Goal: Task Accomplishment & Management: Use online tool/utility

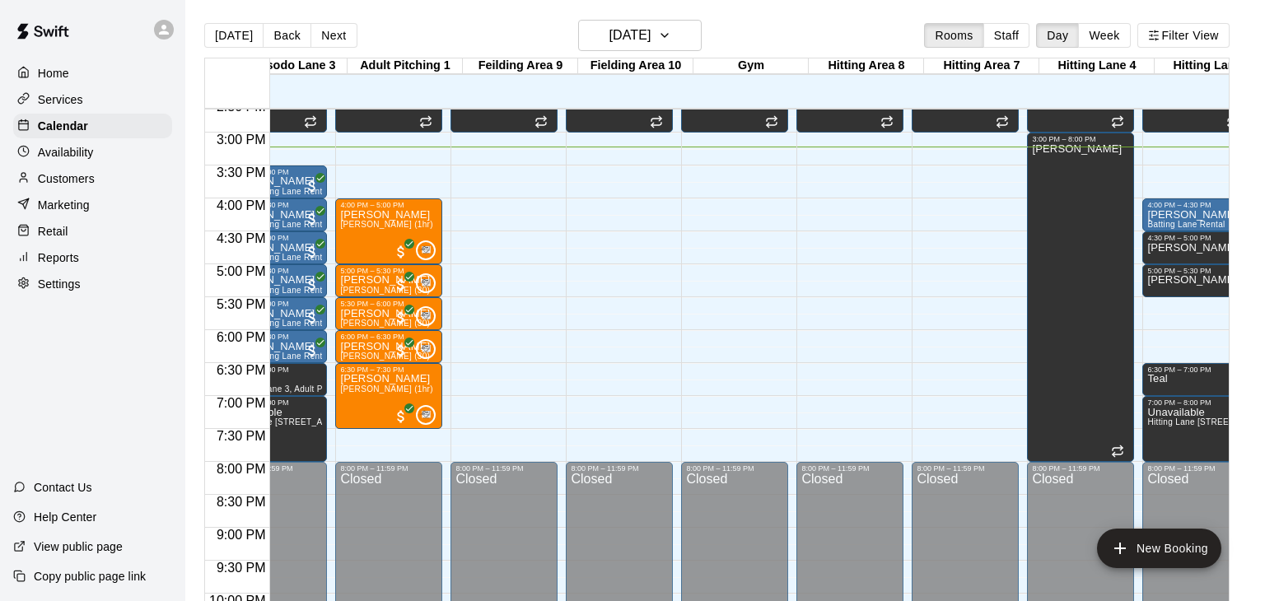
scroll to position [0, 339]
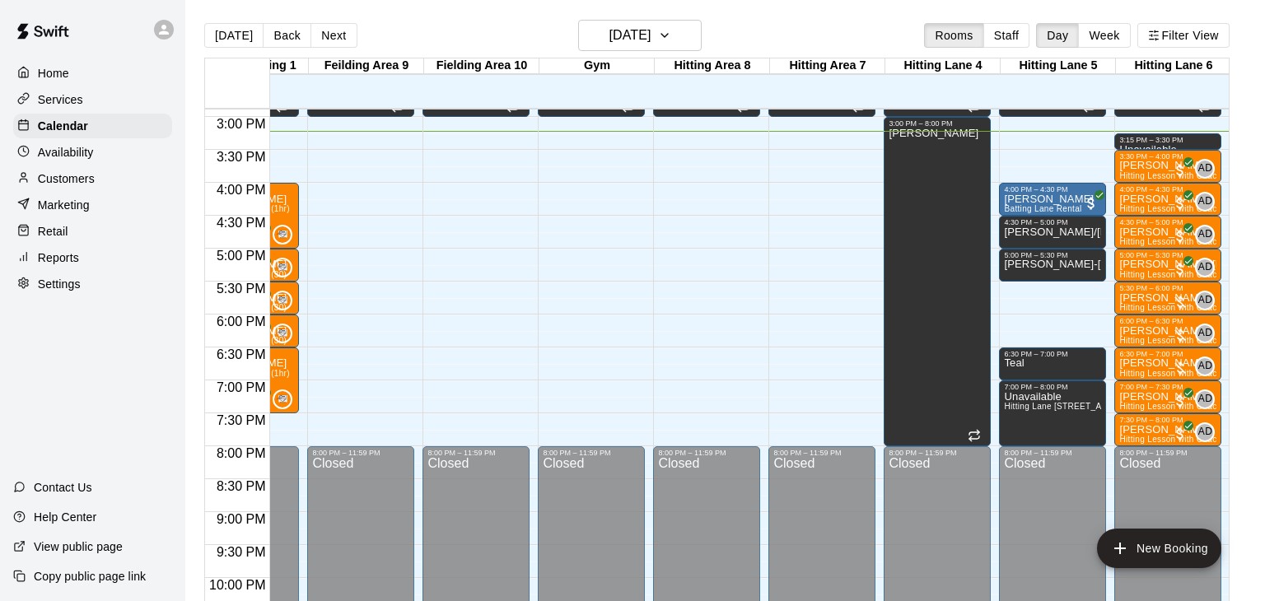
click at [68, 180] on p "Customers" at bounding box center [66, 178] width 57 height 16
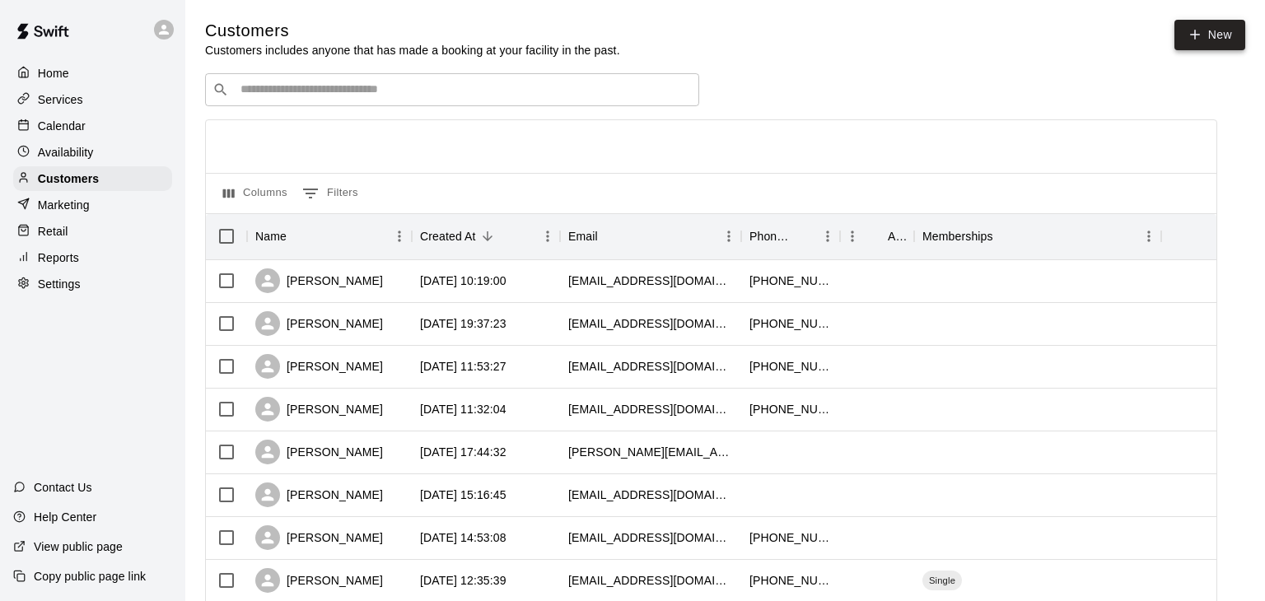
click at [1205, 33] on link "New" at bounding box center [1209, 35] width 71 height 30
select select "**"
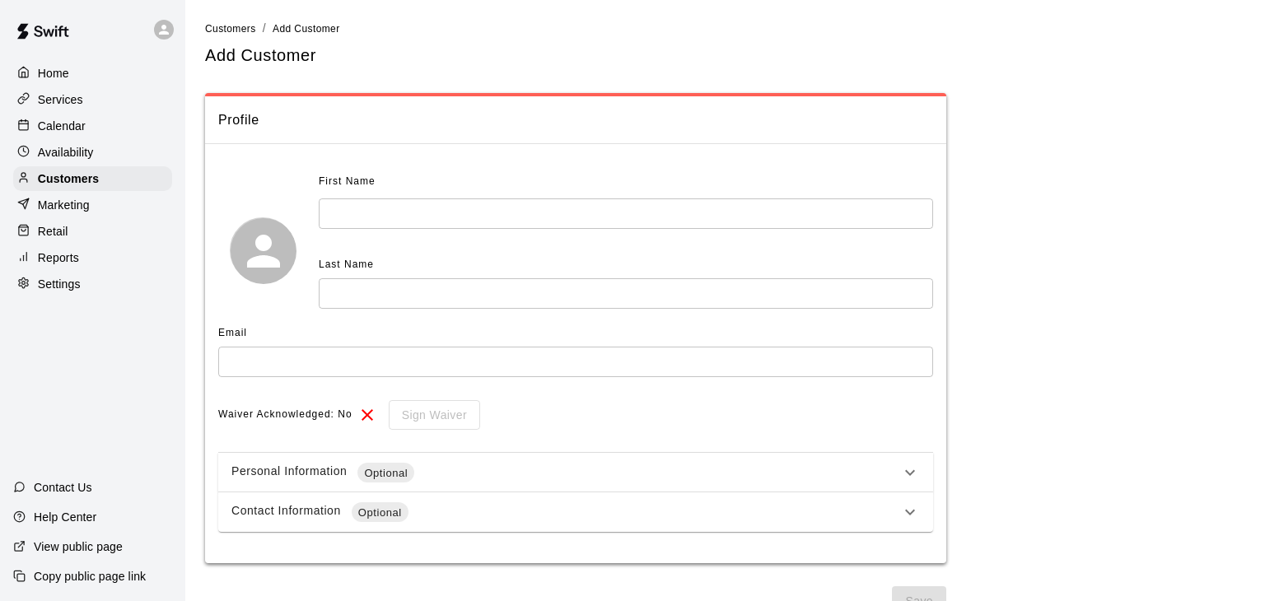
click at [348, 212] on input "text" at bounding box center [626, 213] width 614 height 30
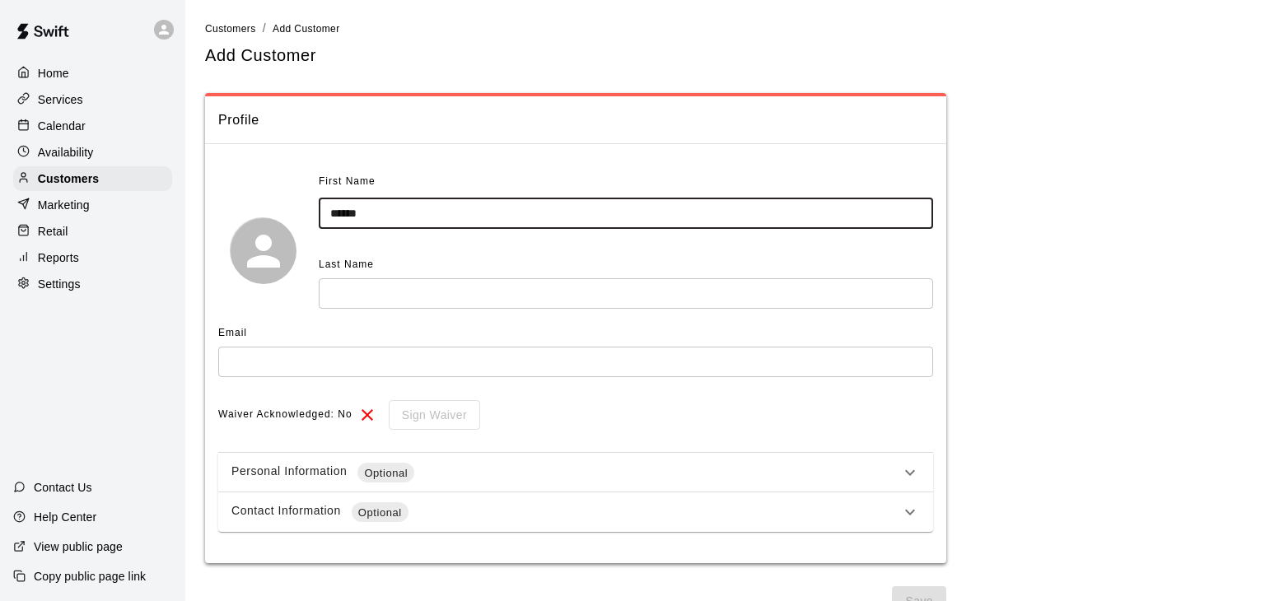
type input "******"
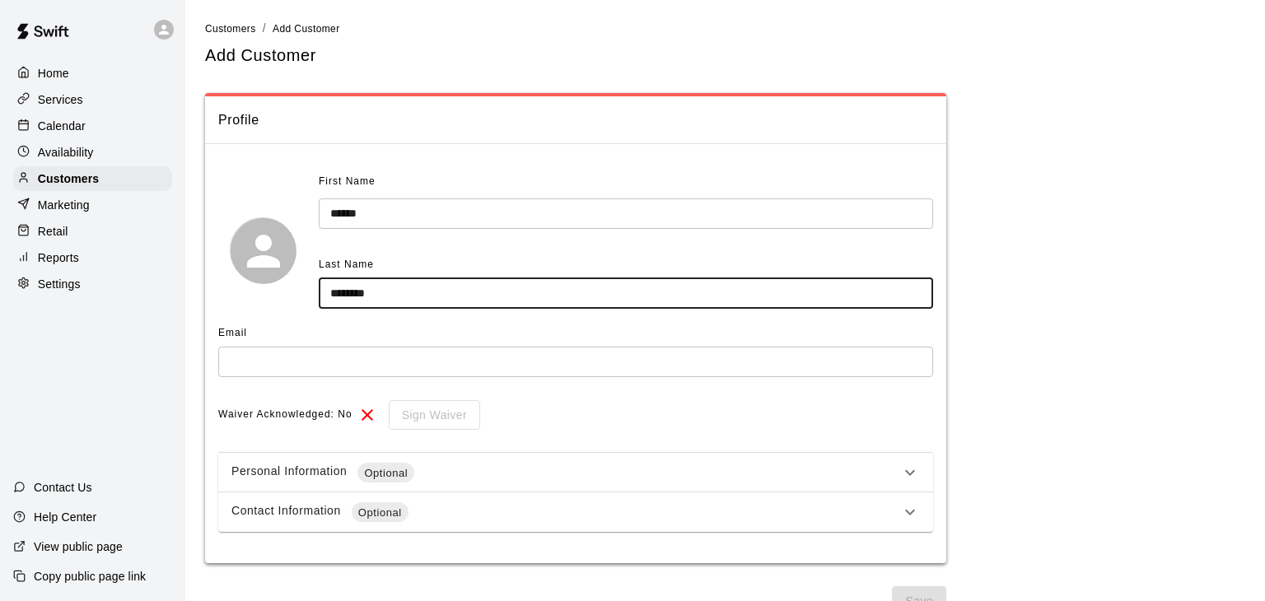
type input "********"
click at [300, 363] on input "text" at bounding box center [575, 362] width 715 height 30
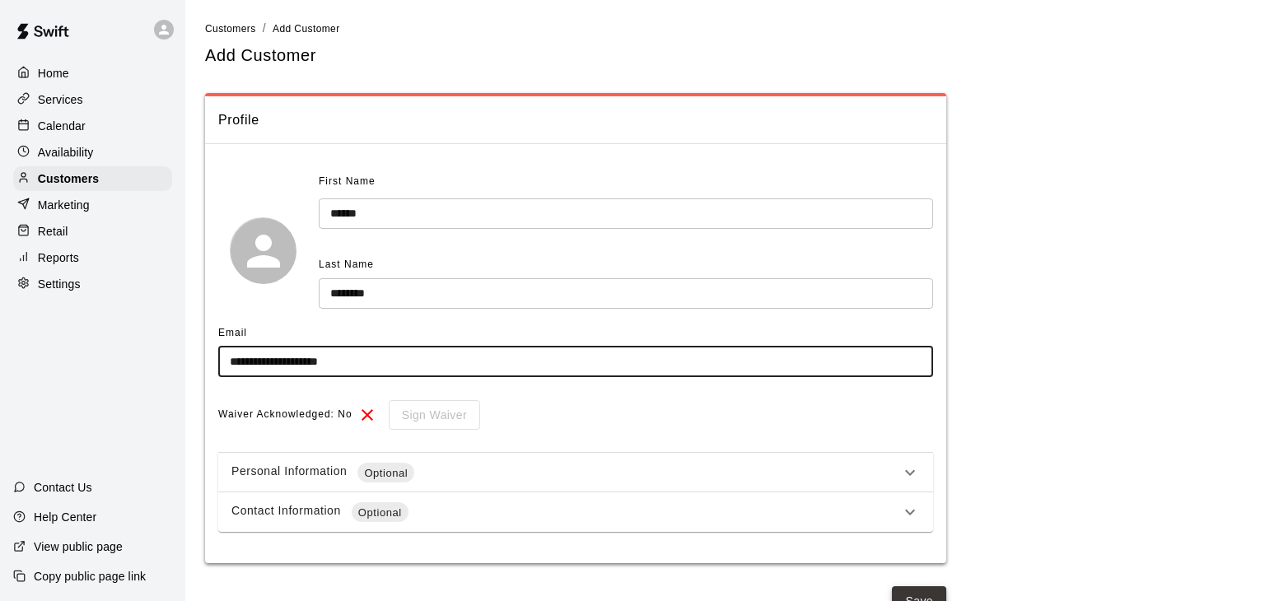
type input "**********"
click at [917, 594] on button "Save" at bounding box center [919, 601] width 54 height 30
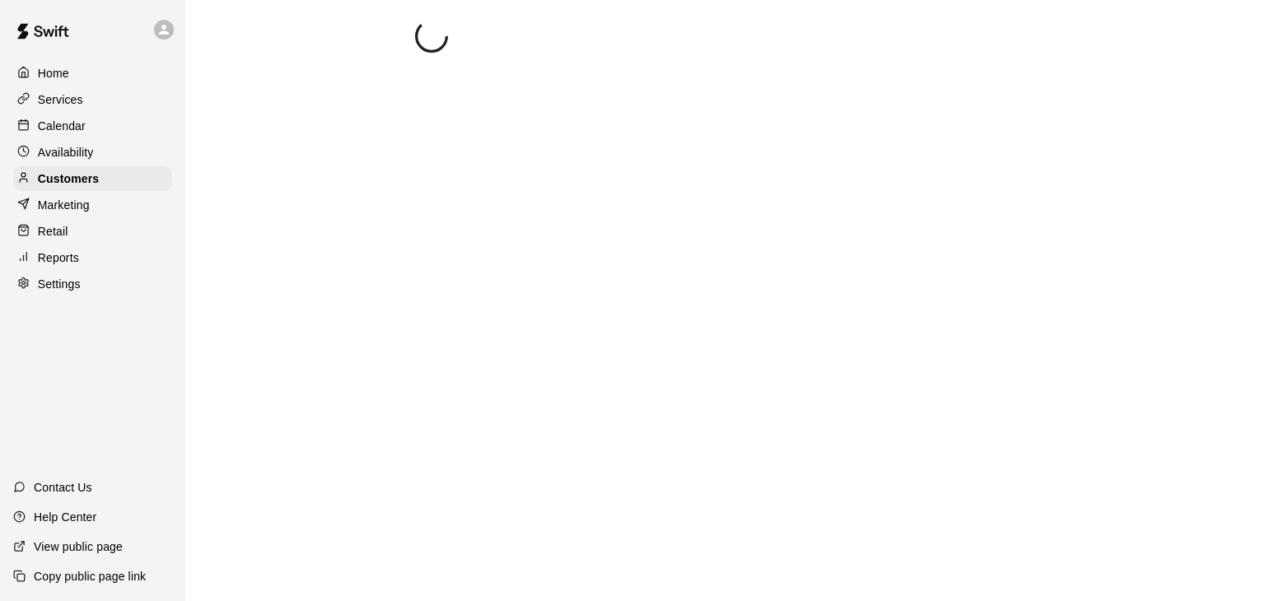
select select "**"
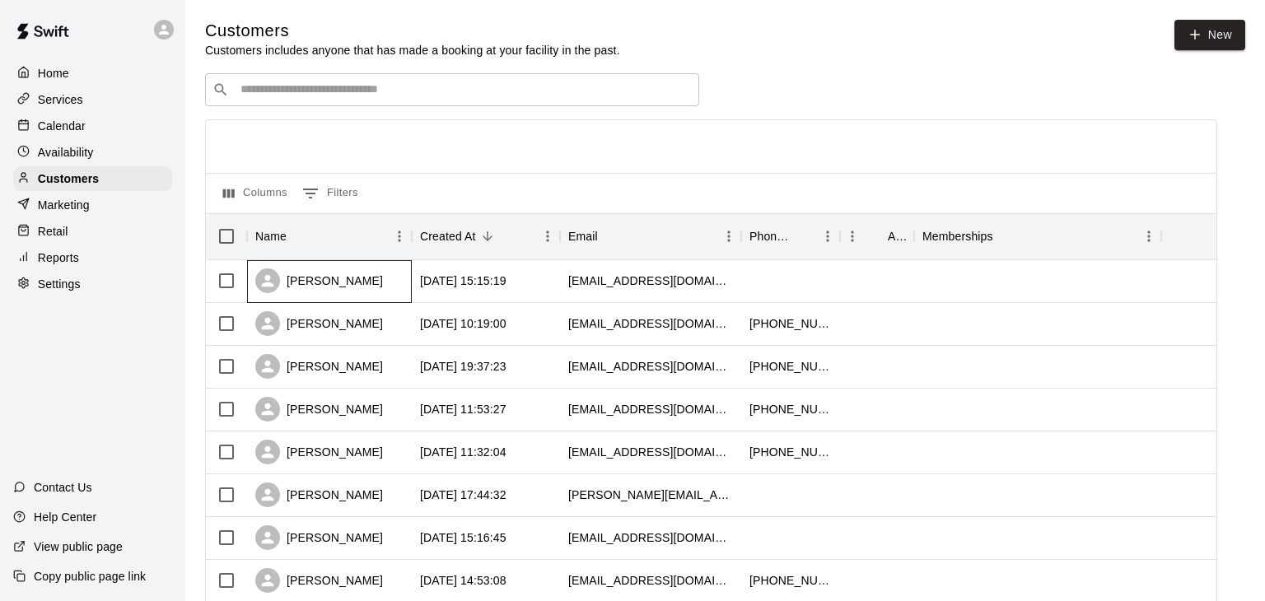
click at [393, 287] on div "[PERSON_NAME]" at bounding box center [329, 281] width 165 height 43
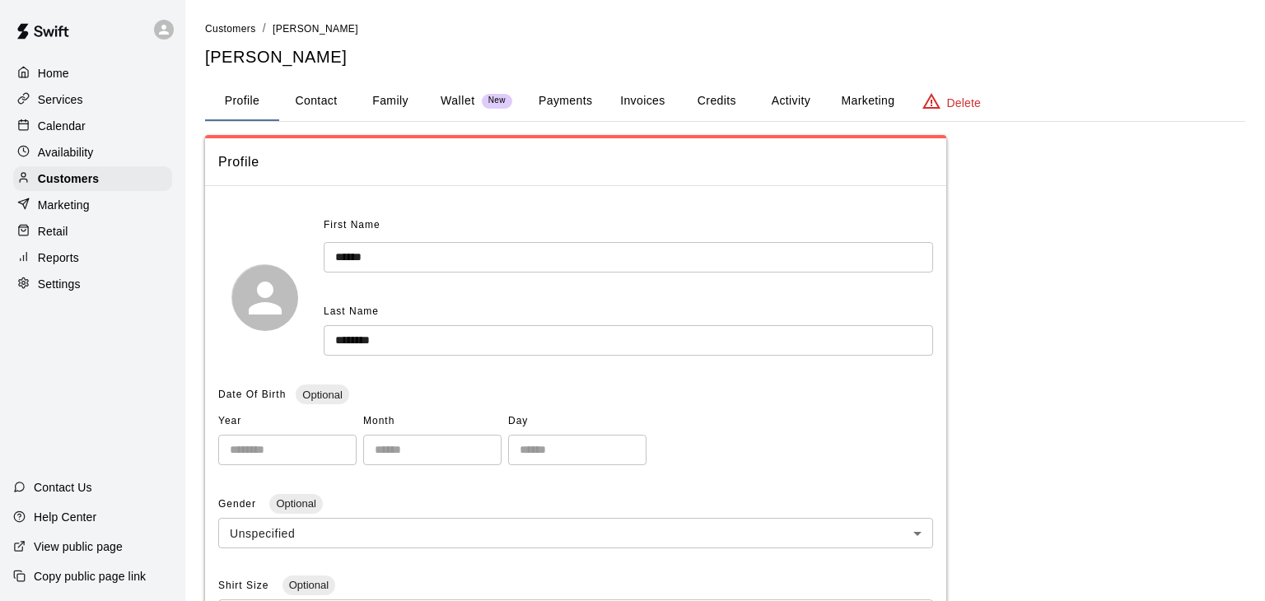
click at [558, 99] on button "Payments" at bounding box center [565, 102] width 80 height 40
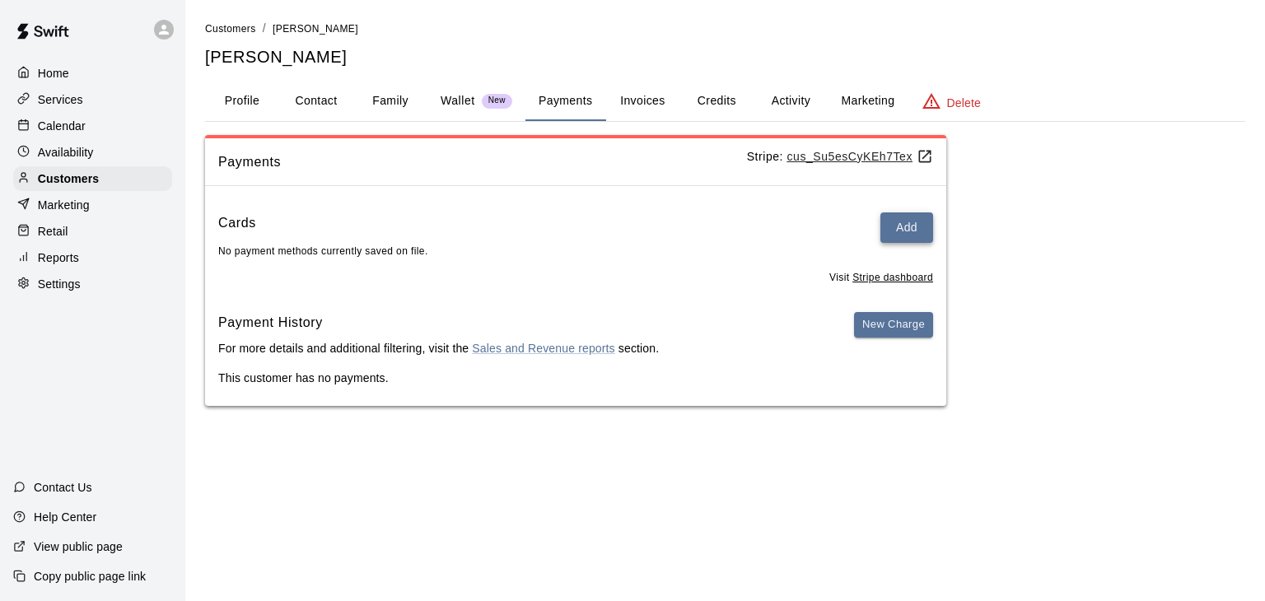
click at [899, 232] on button "Add" at bounding box center [906, 227] width 53 height 30
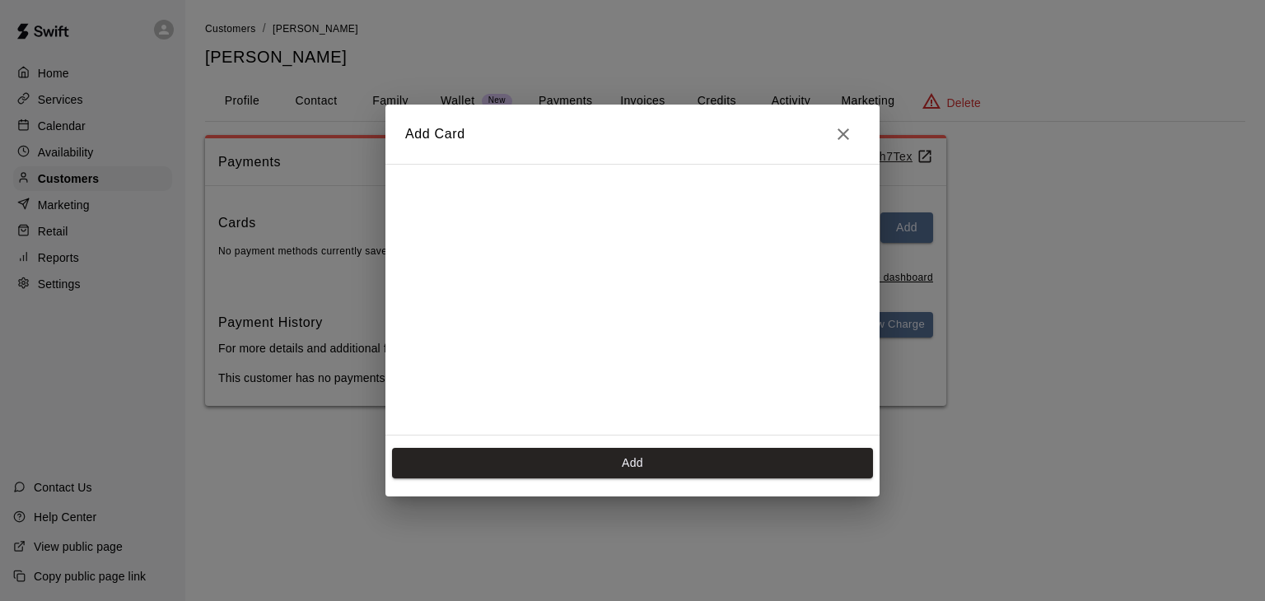
scroll to position [225, 0]
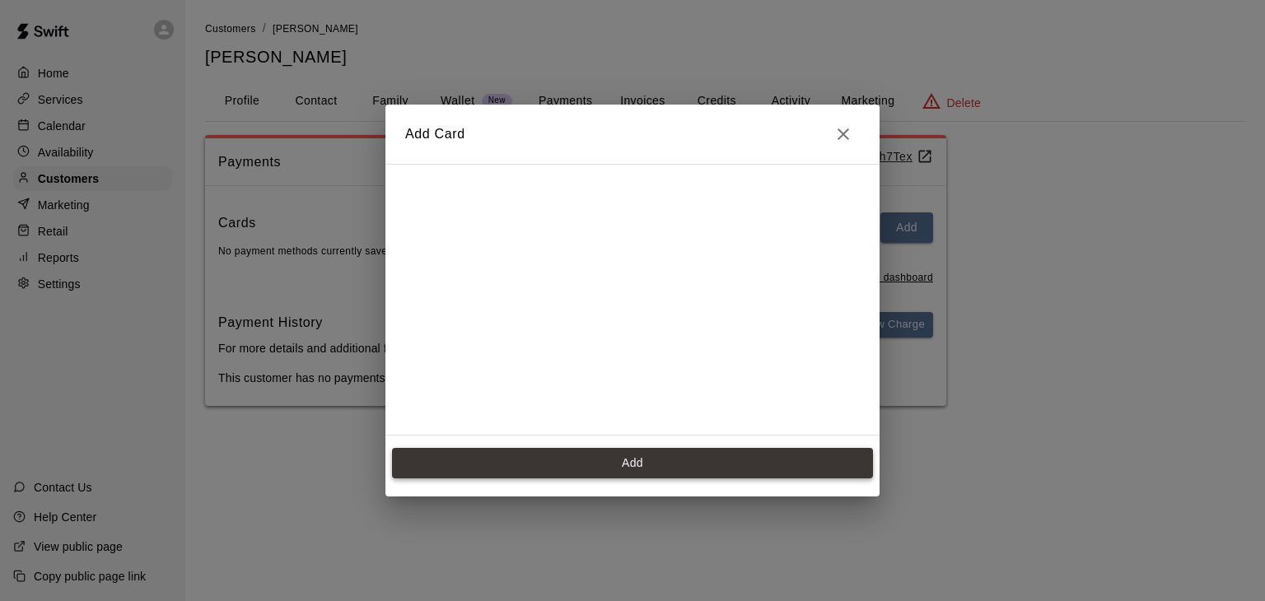
click at [517, 463] on button "Add" at bounding box center [632, 463] width 481 height 30
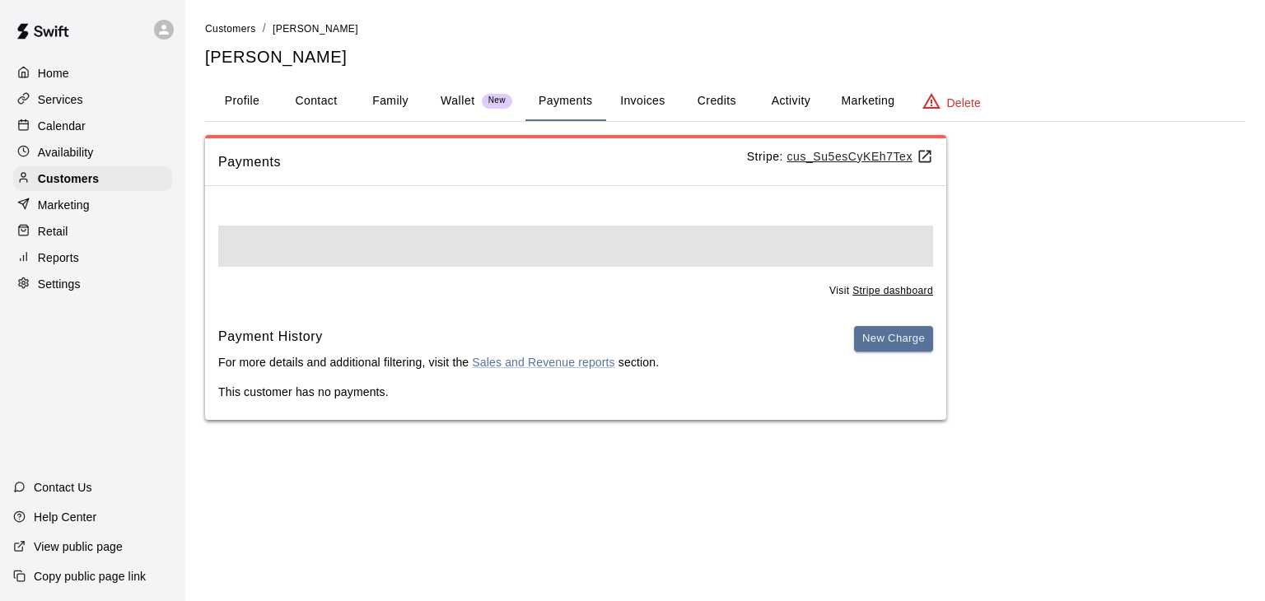
scroll to position [0, 0]
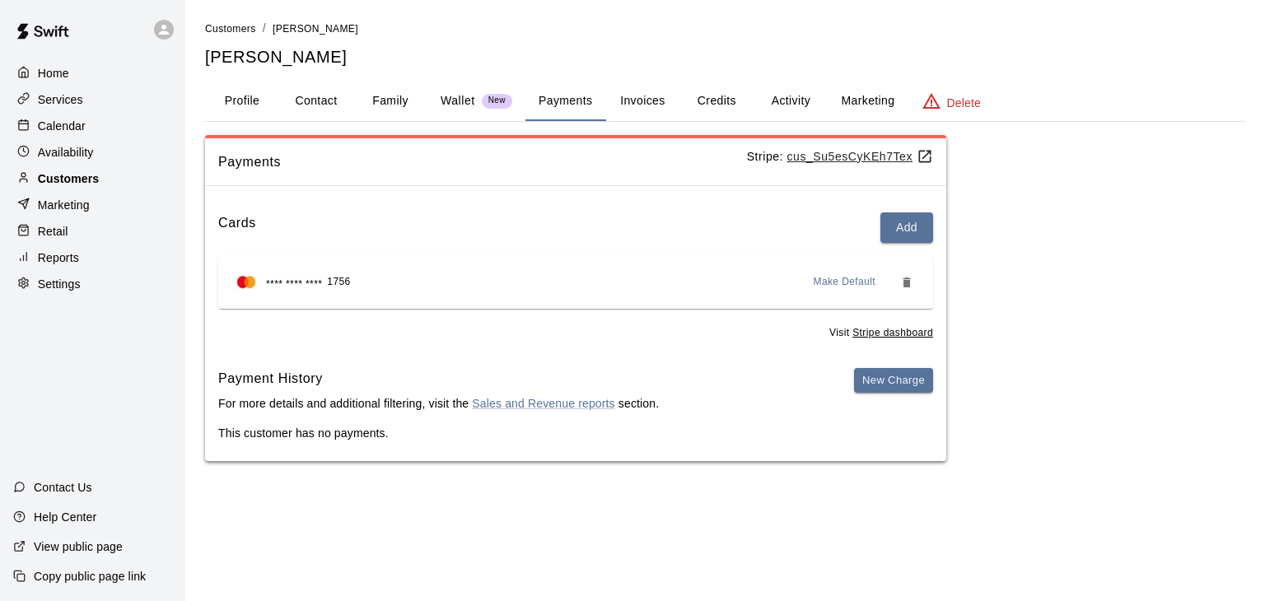
click at [73, 178] on p "Customers" at bounding box center [68, 178] width 61 height 16
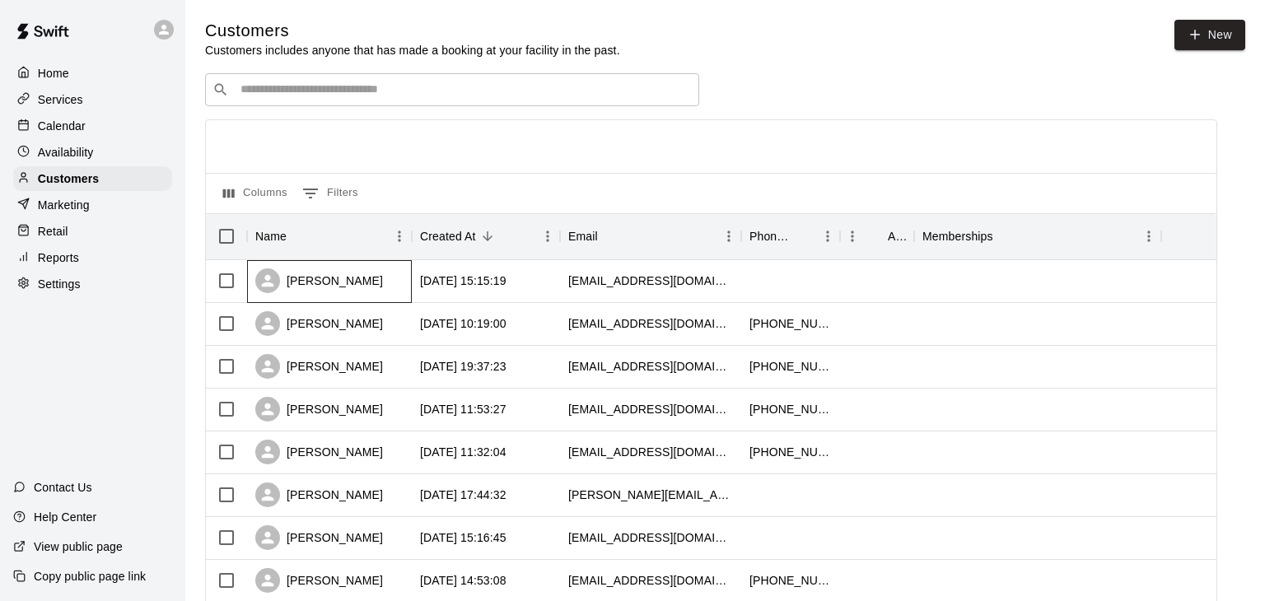
click at [399, 291] on div "[PERSON_NAME]" at bounding box center [329, 281] width 165 height 43
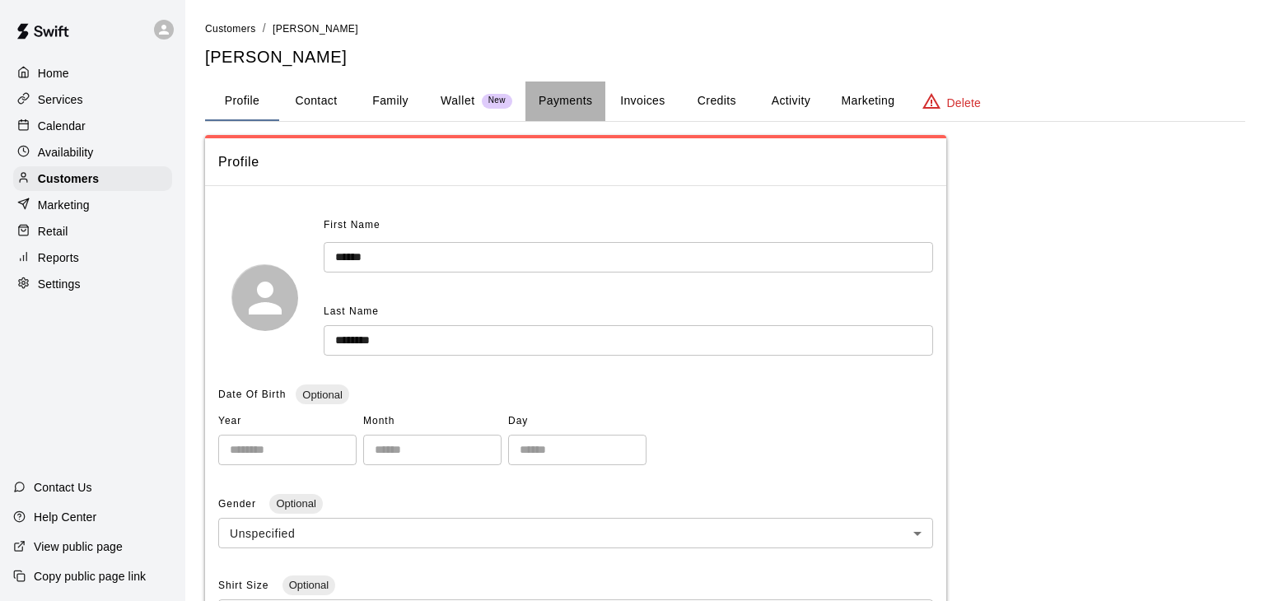
click at [569, 105] on button "Payments" at bounding box center [565, 102] width 80 height 40
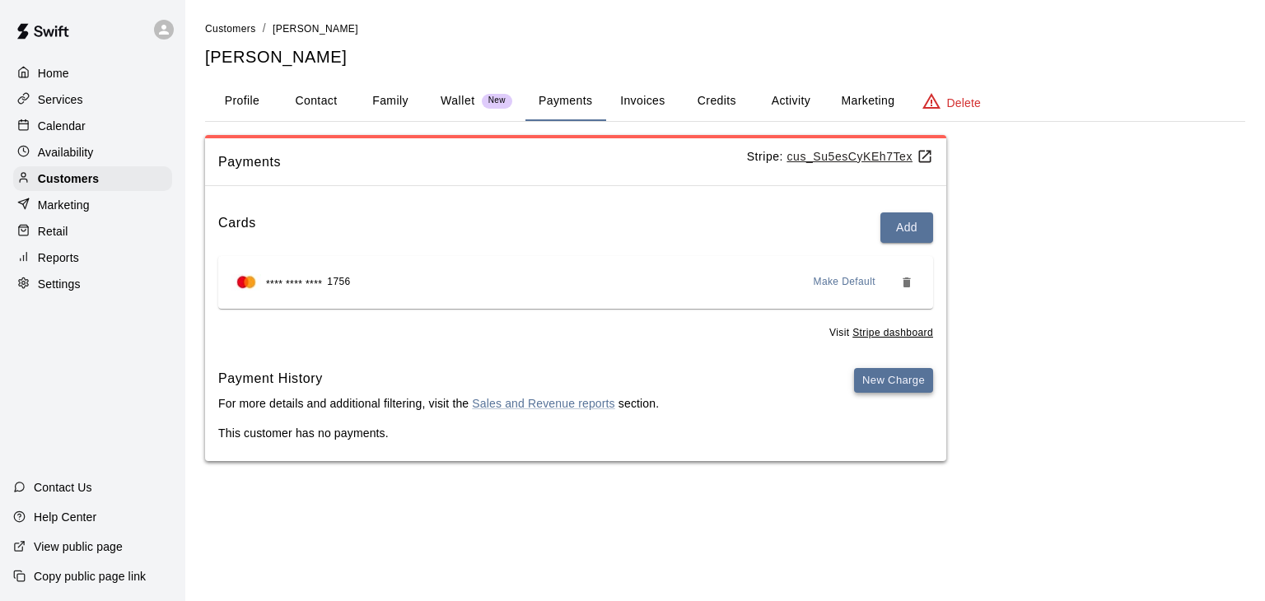
click at [874, 382] on button "New Charge" at bounding box center [893, 381] width 79 height 26
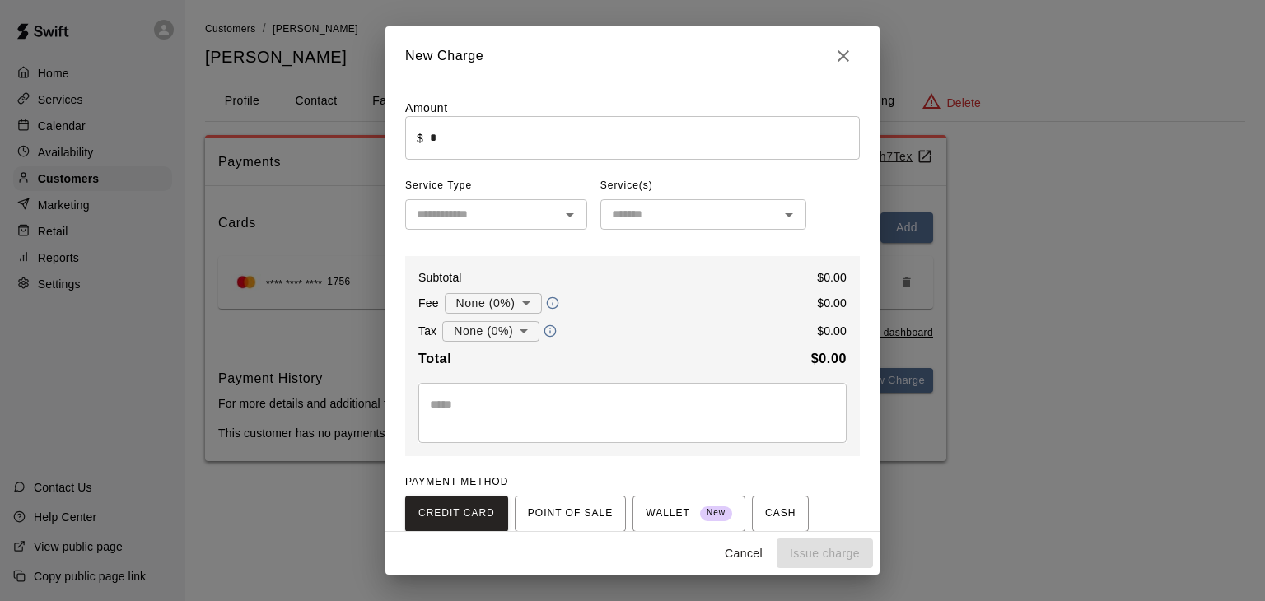
click at [441, 133] on input "*" at bounding box center [645, 138] width 430 height 44
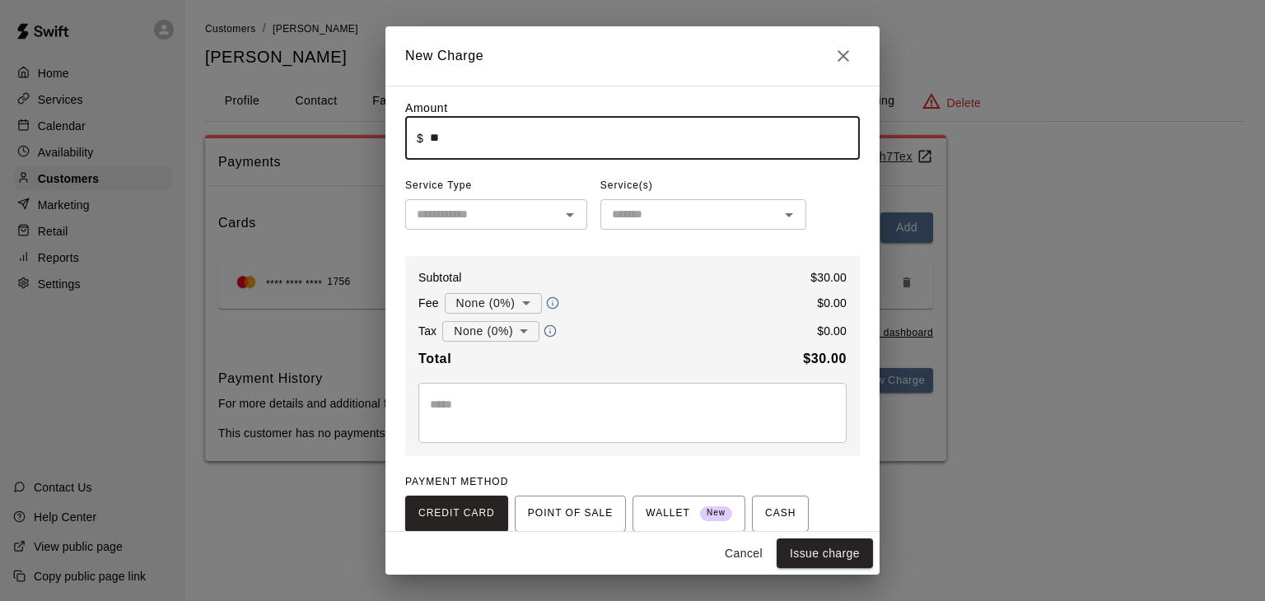
click at [488, 218] on input "text" at bounding box center [482, 214] width 145 height 21
type input "*****"
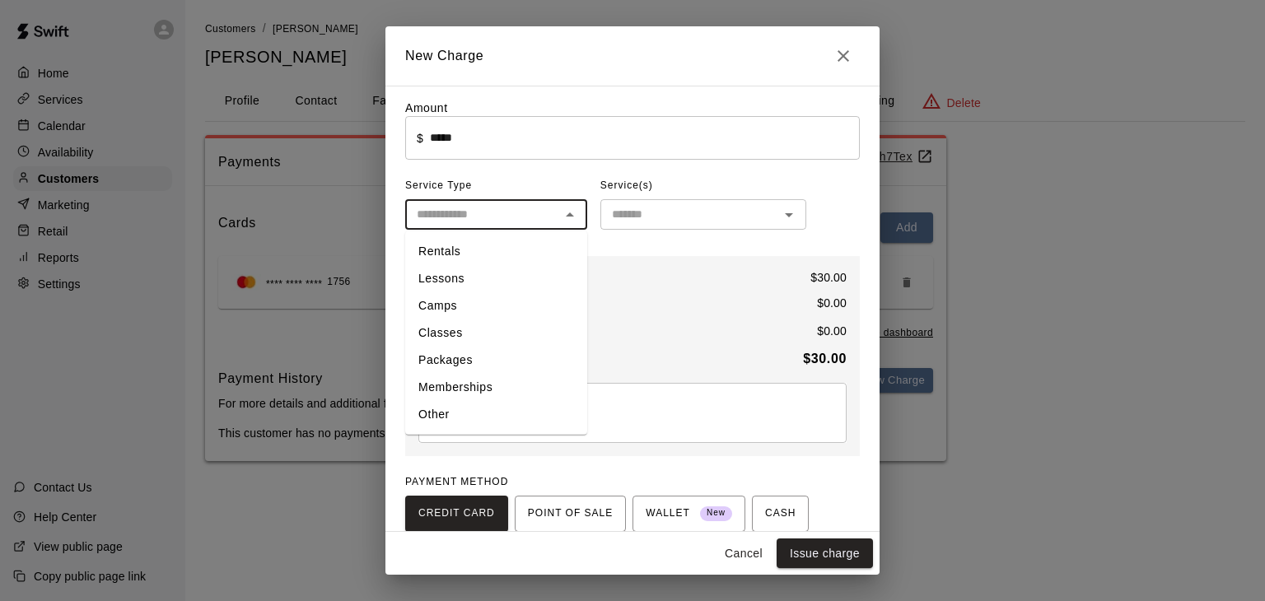
click at [471, 251] on li "Rentals" at bounding box center [496, 251] width 182 height 27
type input "*******"
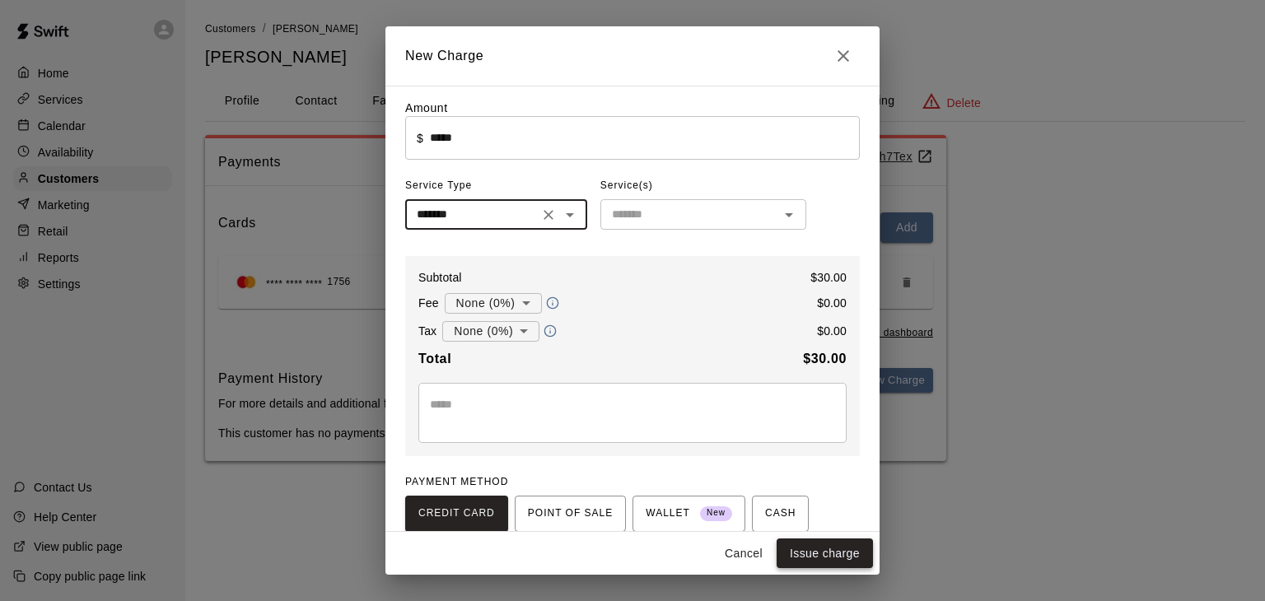
click at [855, 552] on button "Issue charge" at bounding box center [825, 554] width 96 height 30
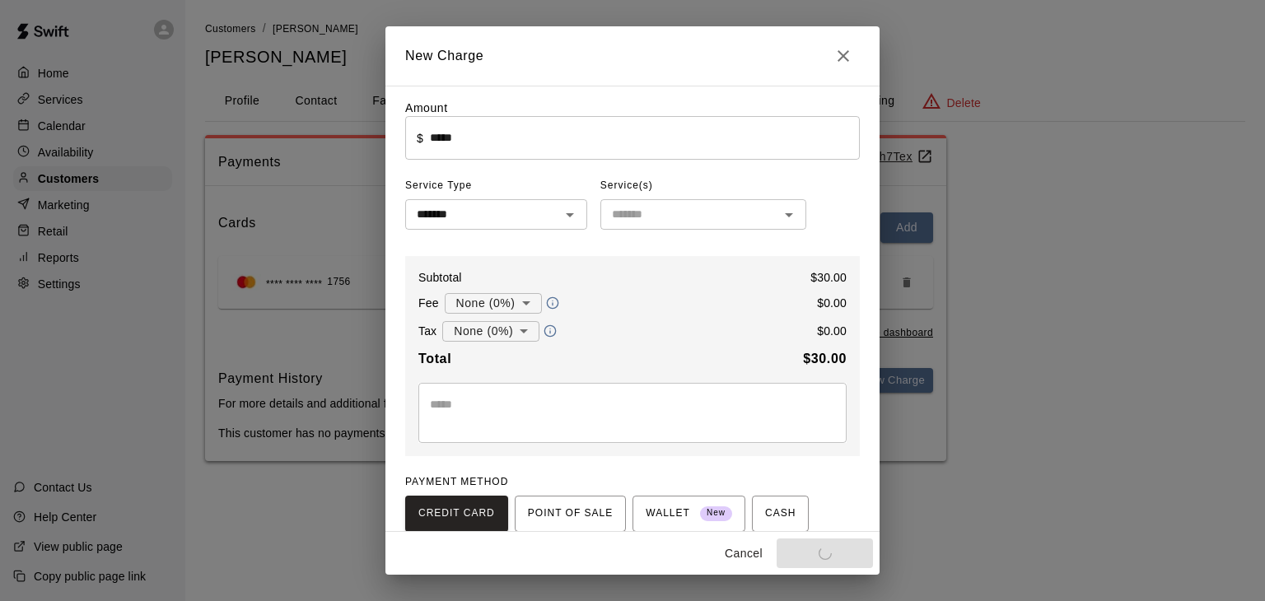
type input "*"
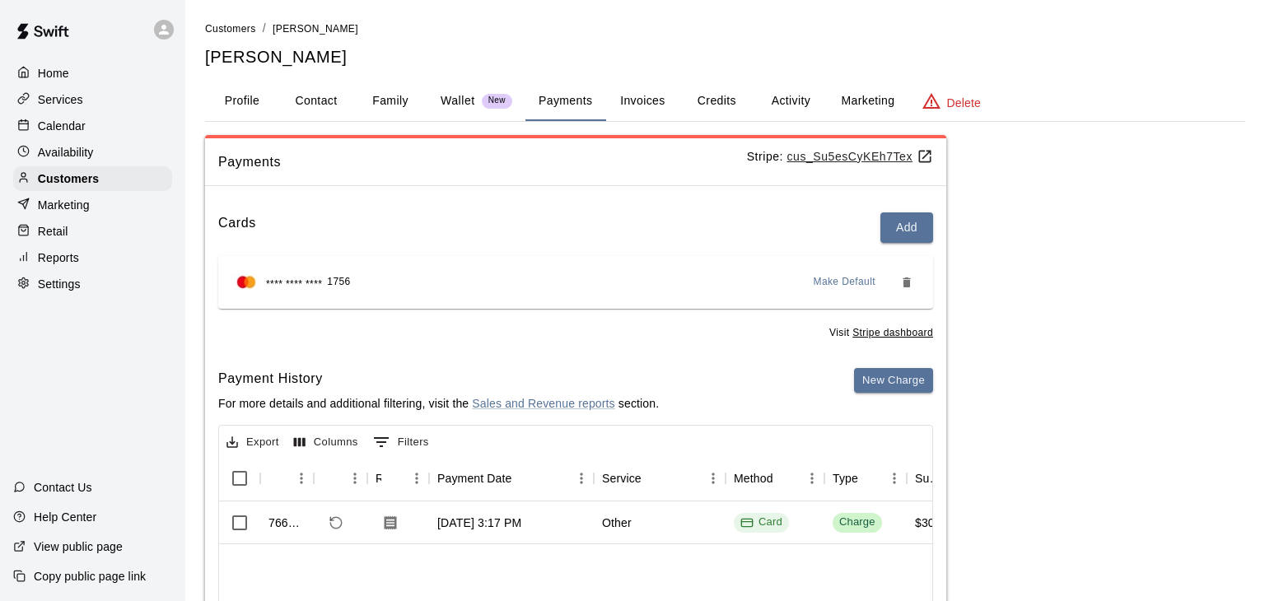
click at [80, 128] on p "Calendar" at bounding box center [62, 126] width 48 height 16
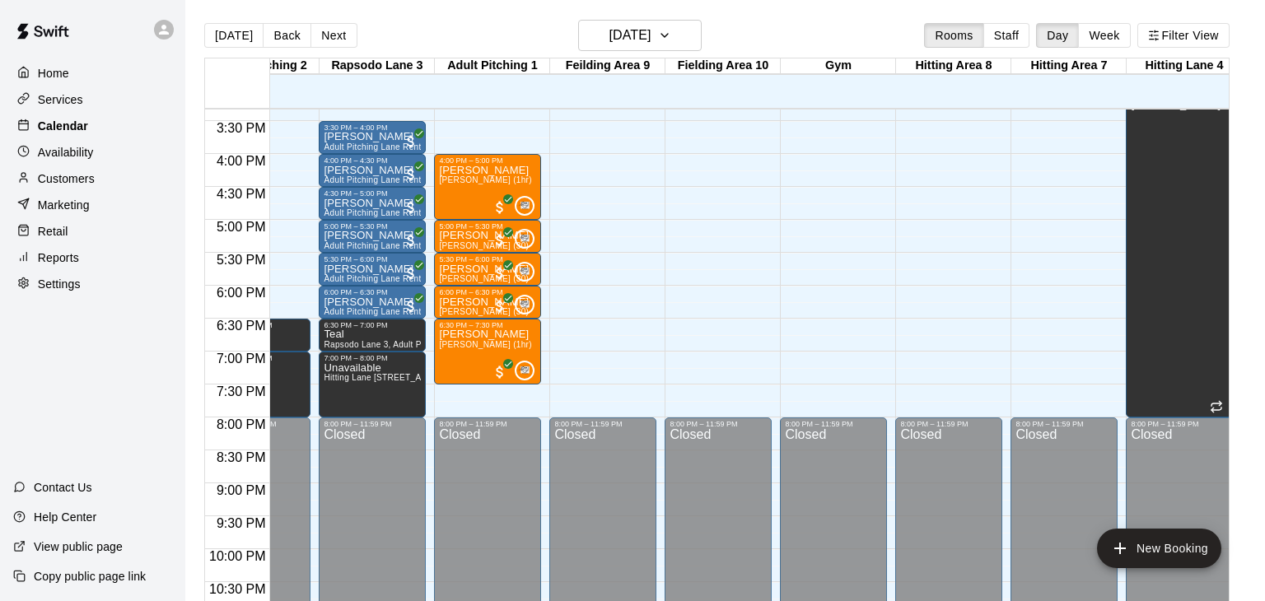
scroll to position [0, 422]
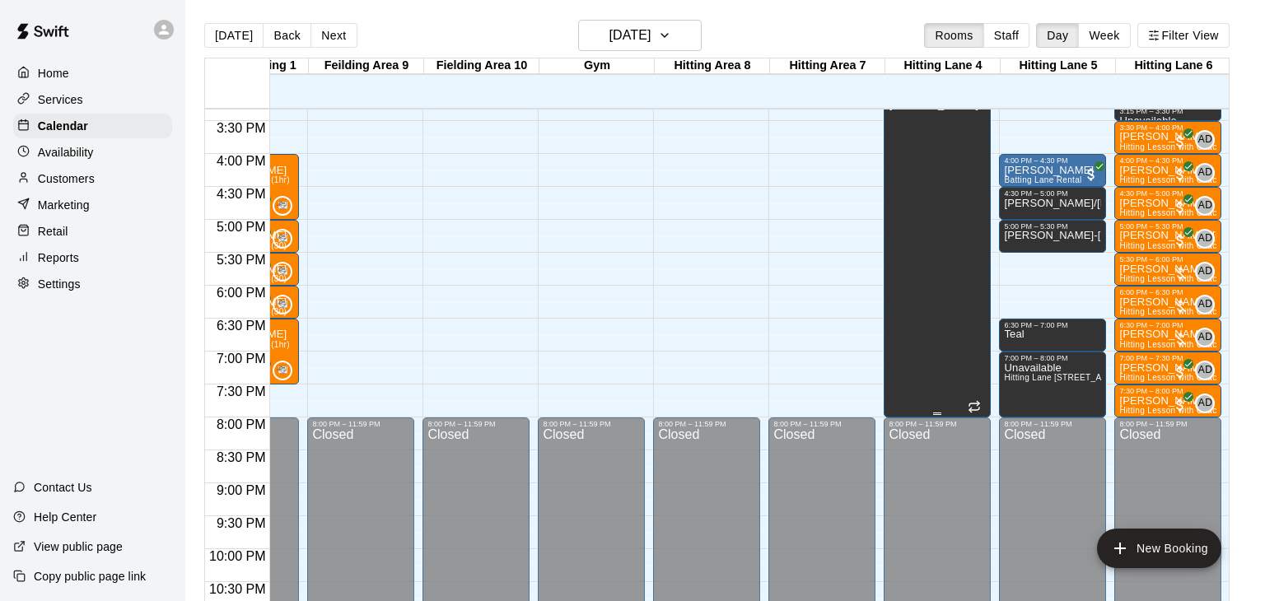
click at [920, 202] on div "[PERSON_NAME]" at bounding box center [937, 399] width 97 height 601
click at [1147, 273] on div at bounding box center [632, 300] width 1265 height 601
click at [1136, 278] on span "Hitting Lesson with Coach [PERSON_NAME]" at bounding box center [1207, 278] width 176 height 9
click at [1139, 370] on icon "delete" at bounding box center [1135, 367] width 12 height 15
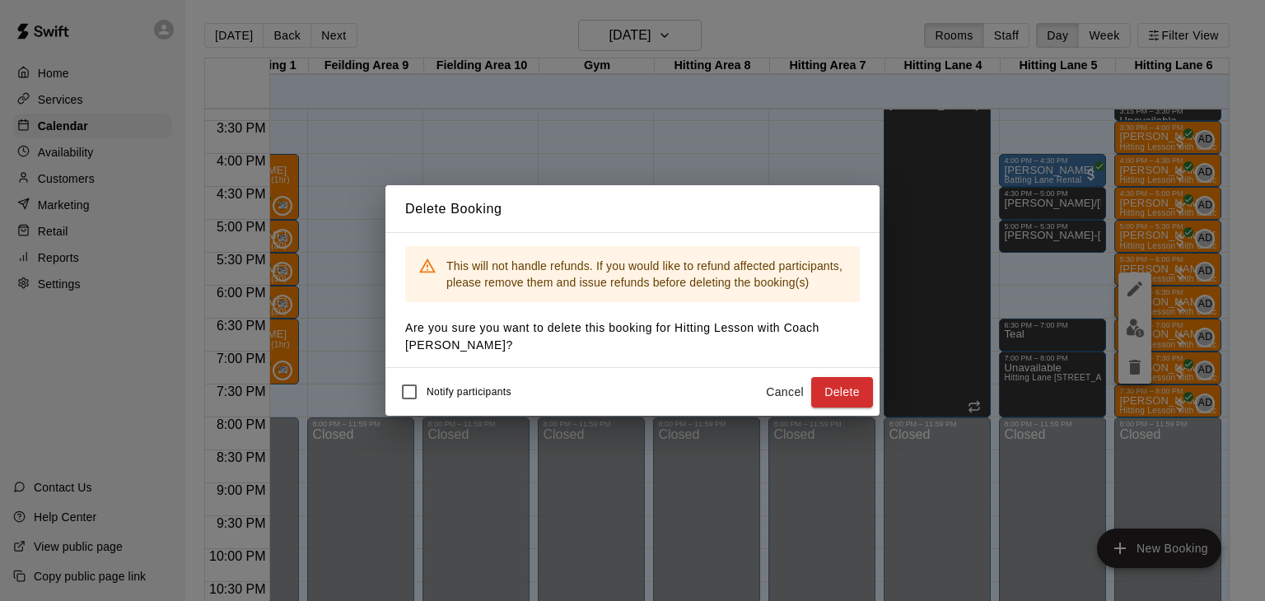
click at [842, 398] on button "Delete" at bounding box center [842, 392] width 62 height 30
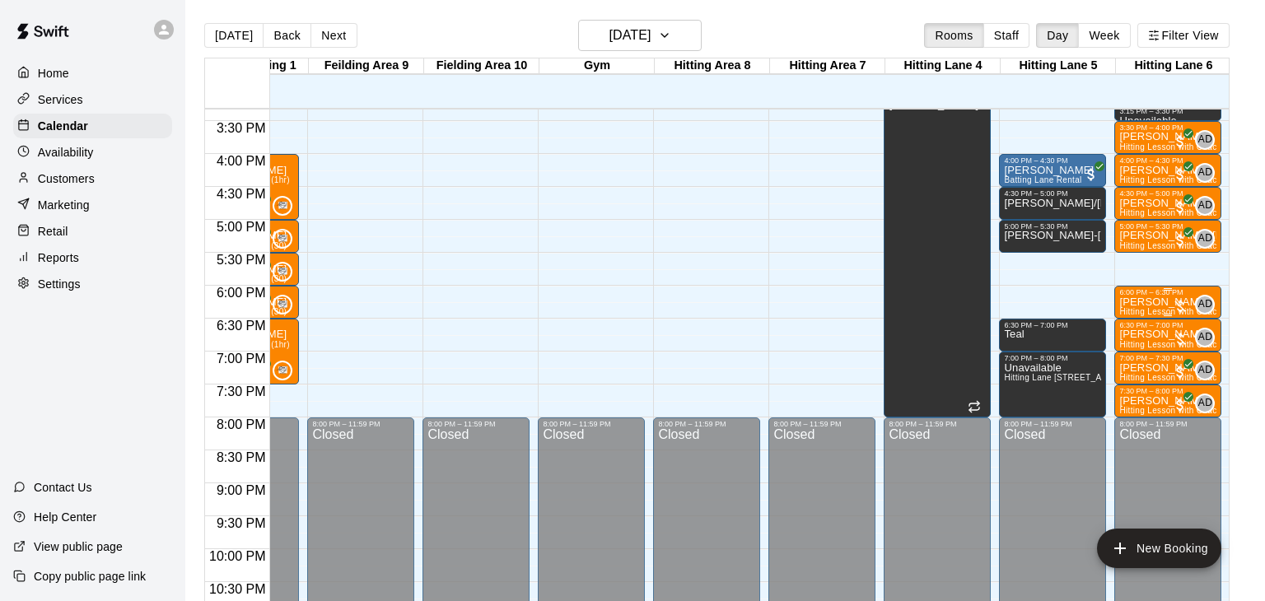
click at [1142, 302] on p "[PERSON_NAME]" at bounding box center [1167, 302] width 97 height 0
click at [1131, 398] on icon "delete" at bounding box center [1135, 395] width 12 height 15
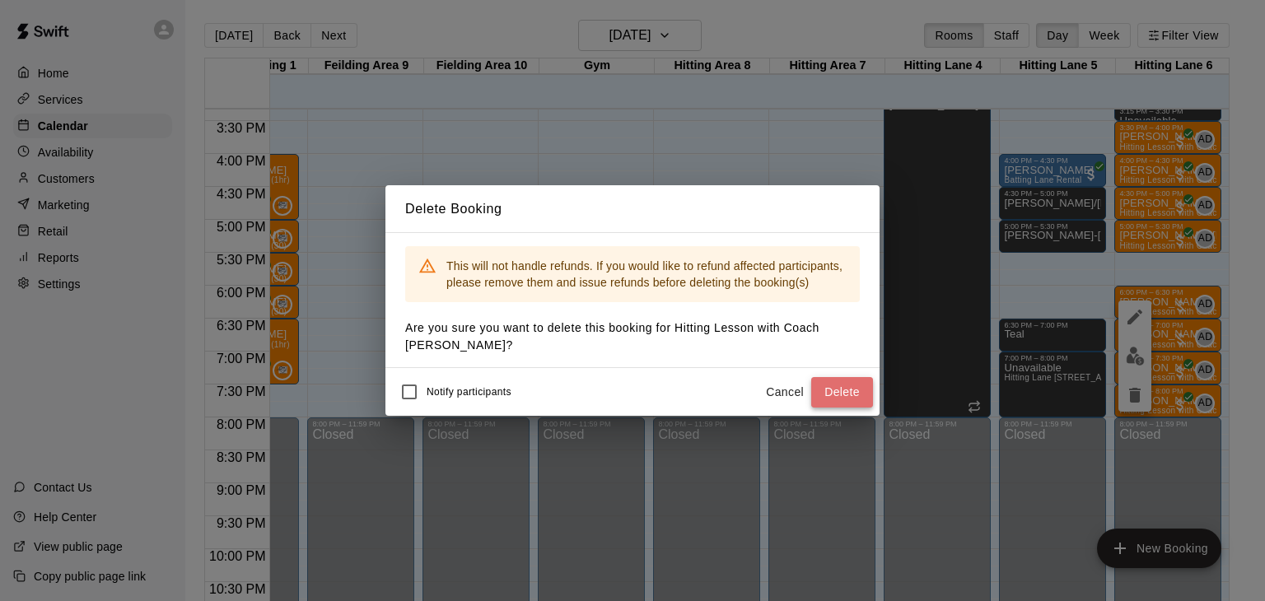
click at [824, 390] on button "Delete" at bounding box center [842, 392] width 62 height 30
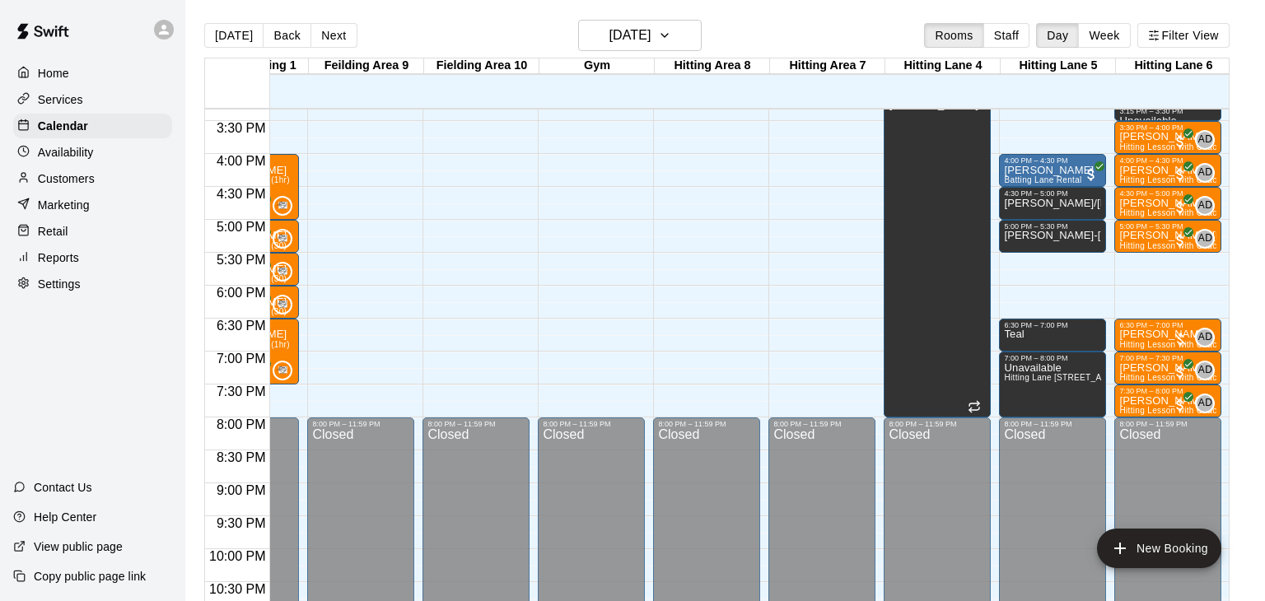
drag, startPoint x: 1195, startPoint y: 255, endPoint x: 1195, endPoint y: 308, distance: 52.7
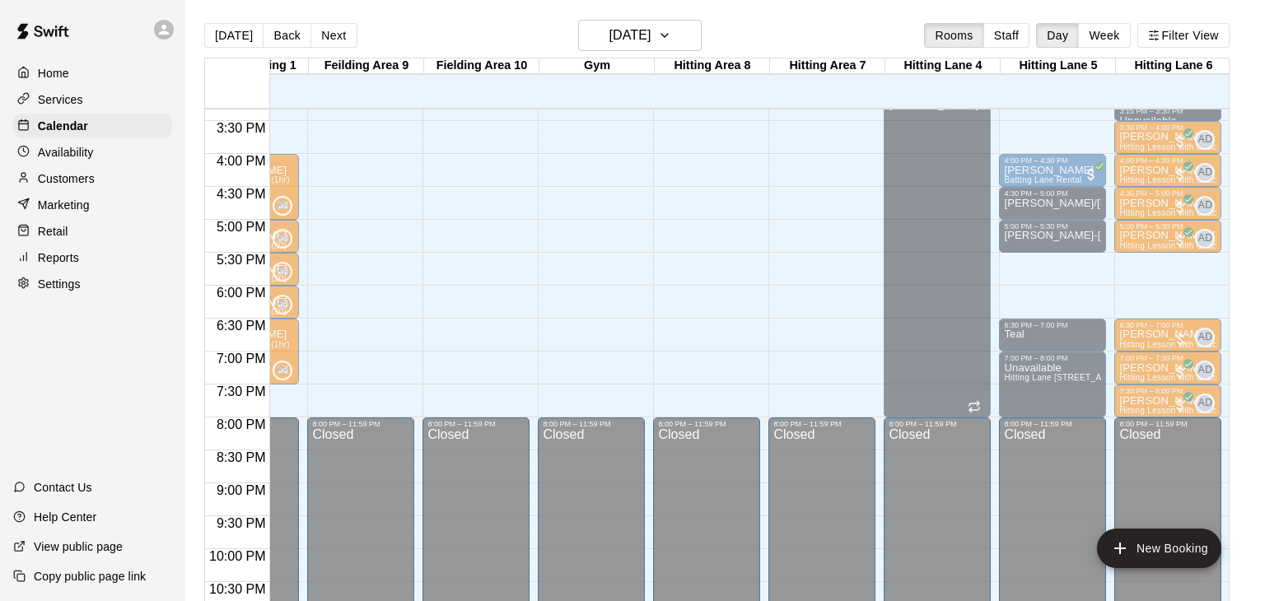
click at [1257, 283] on main "[DATE] Back [DATE][DATE] Rooms Staff Day Week Filter View Fielding Area 11 20 W…" at bounding box center [725, 320] width 1066 height 601
click at [1246, 294] on main "[DATE] Back [DATE][DATE] Rooms Staff Day Week Filter View Fielding Area 11 20 W…" at bounding box center [725, 320] width 1066 height 601
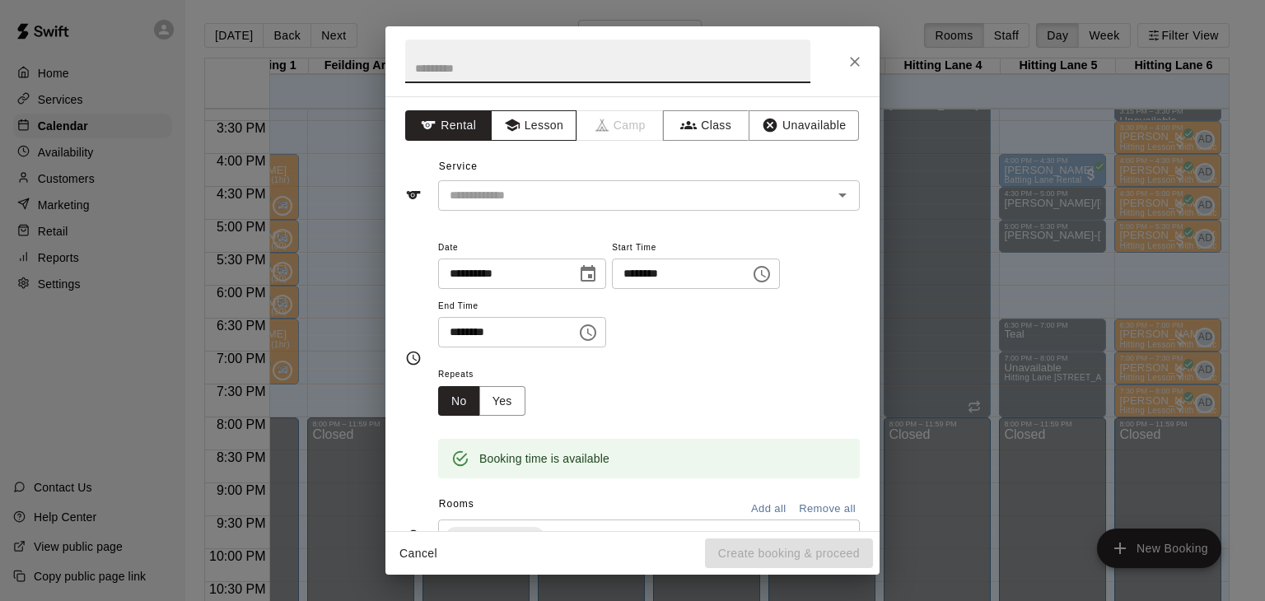
click at [528, 129] on button "Lesson" at bounding box center [534, 125] width 86 height 30
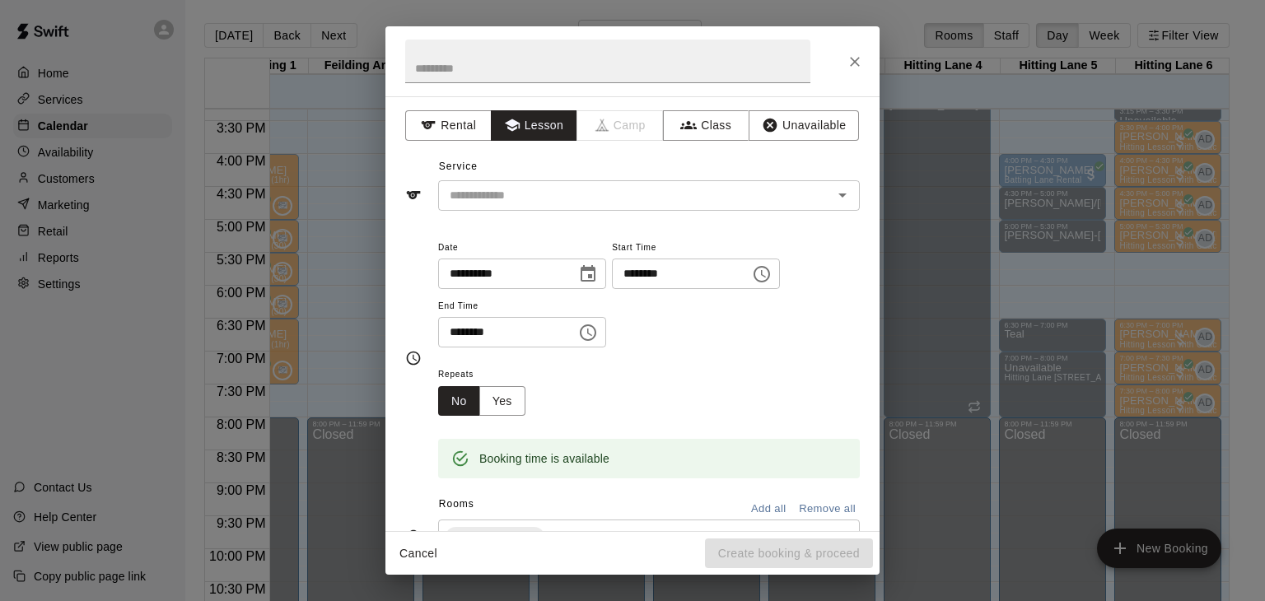
click at [535, 215] on div "**********" at bounding box center [632, 313] width 494 height 435
click at [534, 195] on input "text" at bounding box center [624, 195] width 363 height 21
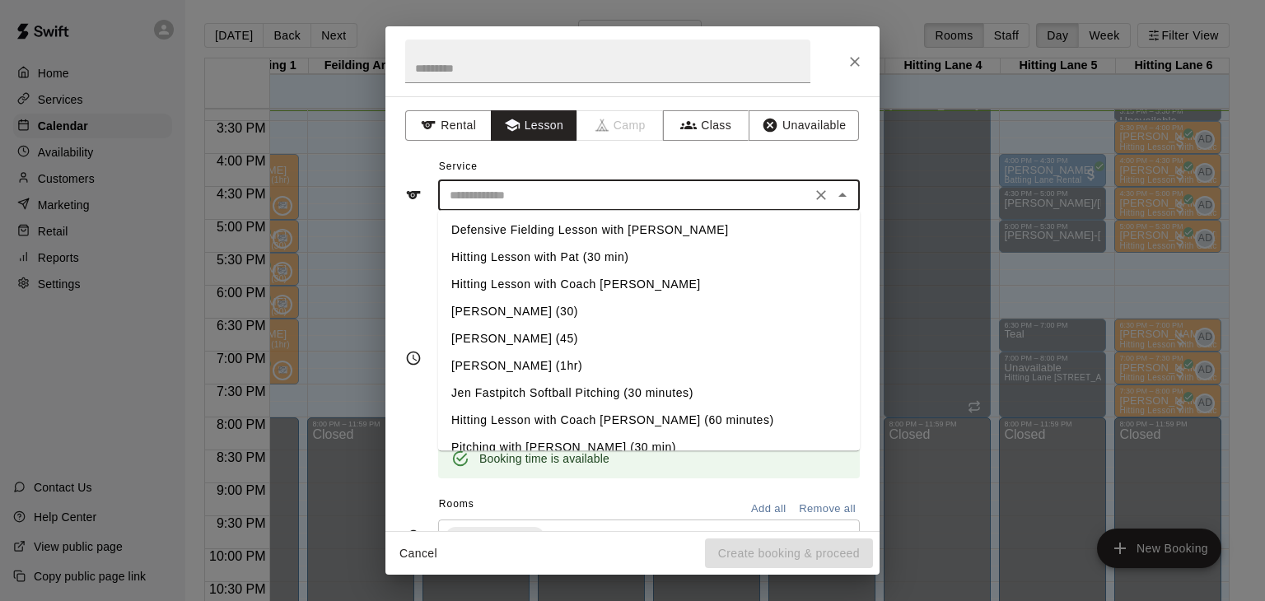
click at [574, 422] on li "Hitting Lesson with Coach [PERSON_NAME] (60 minutes)" at bounding box center [649, 420] width 422 height 27
type input "**********"
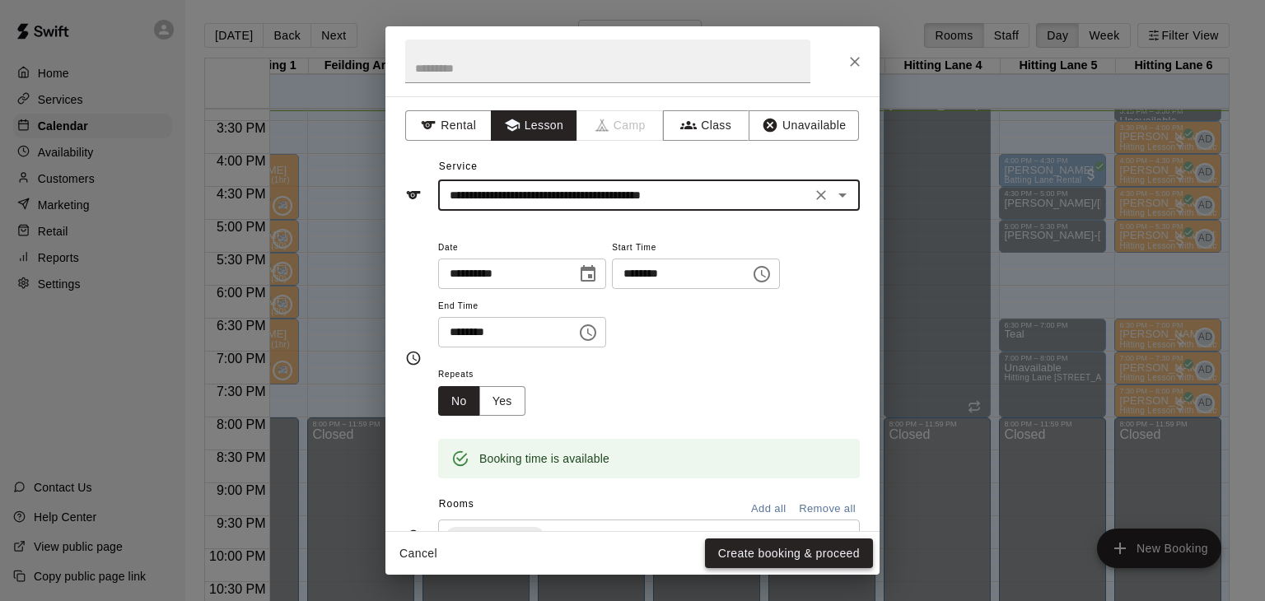
click at [785, 556] on button "Create booking & proceed" at bounding box center [789, 554] width 168 height 30
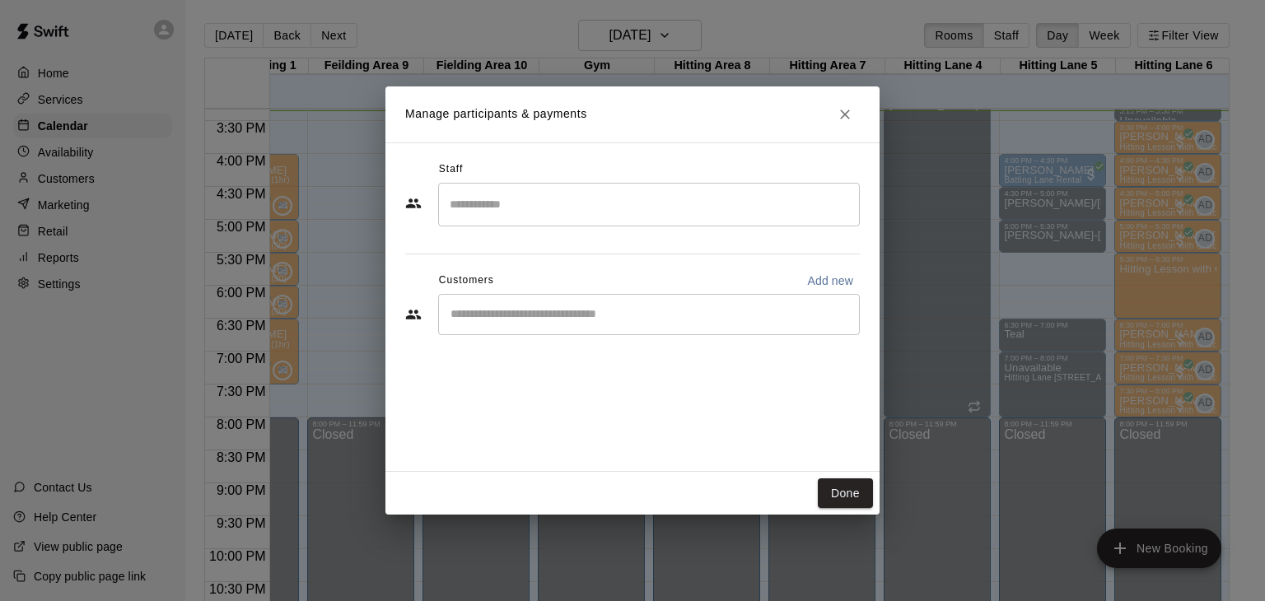
click at [495, 196] on input "Search staff" at bounding box center [649, 204] width 407 height 29
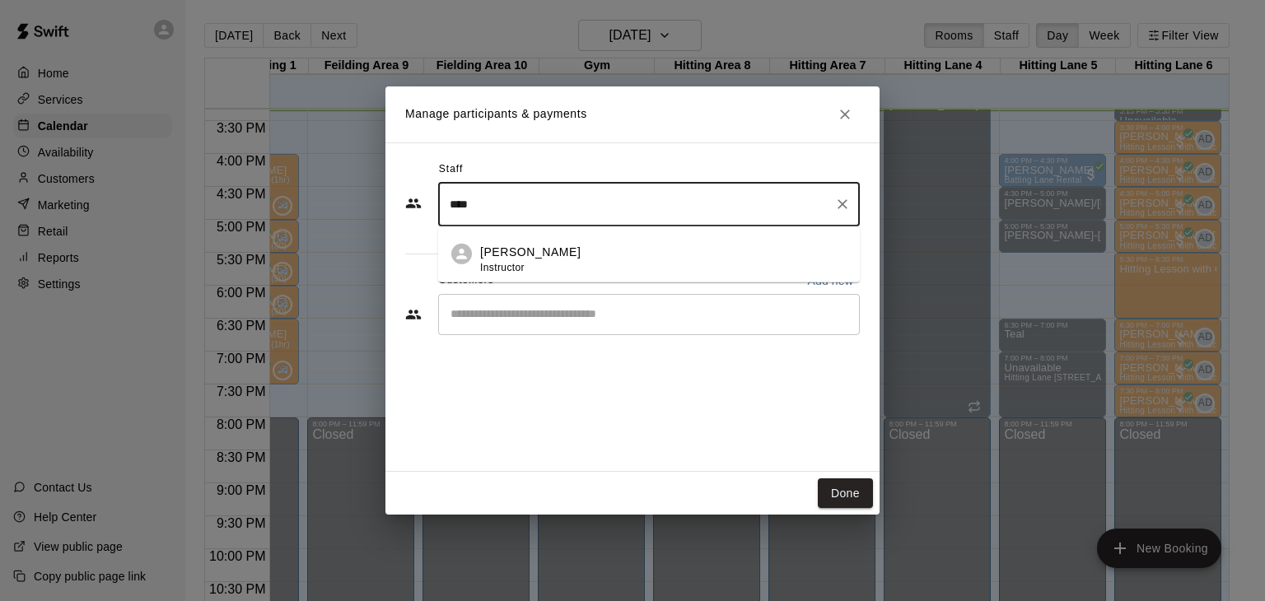
click at [514, 263] on span "Instructor" at bounding box center [502, 267] width 44 height 12
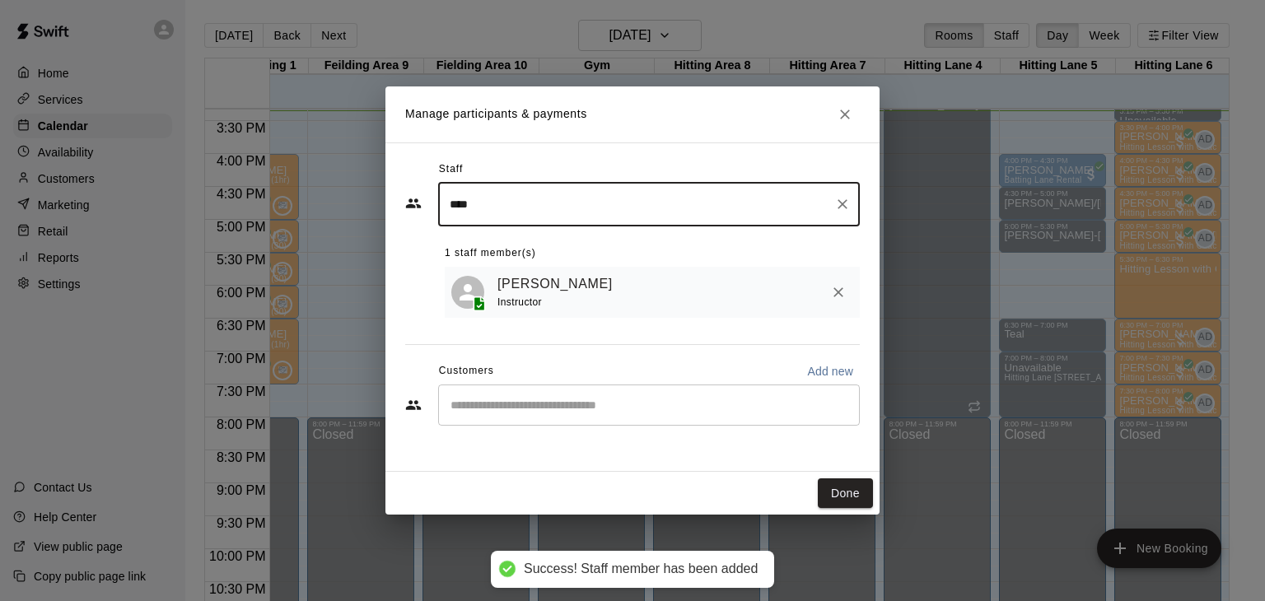
click at [515, 414] on div "​" at bounding box center [649, 405] width 422 height 41
type input "****"
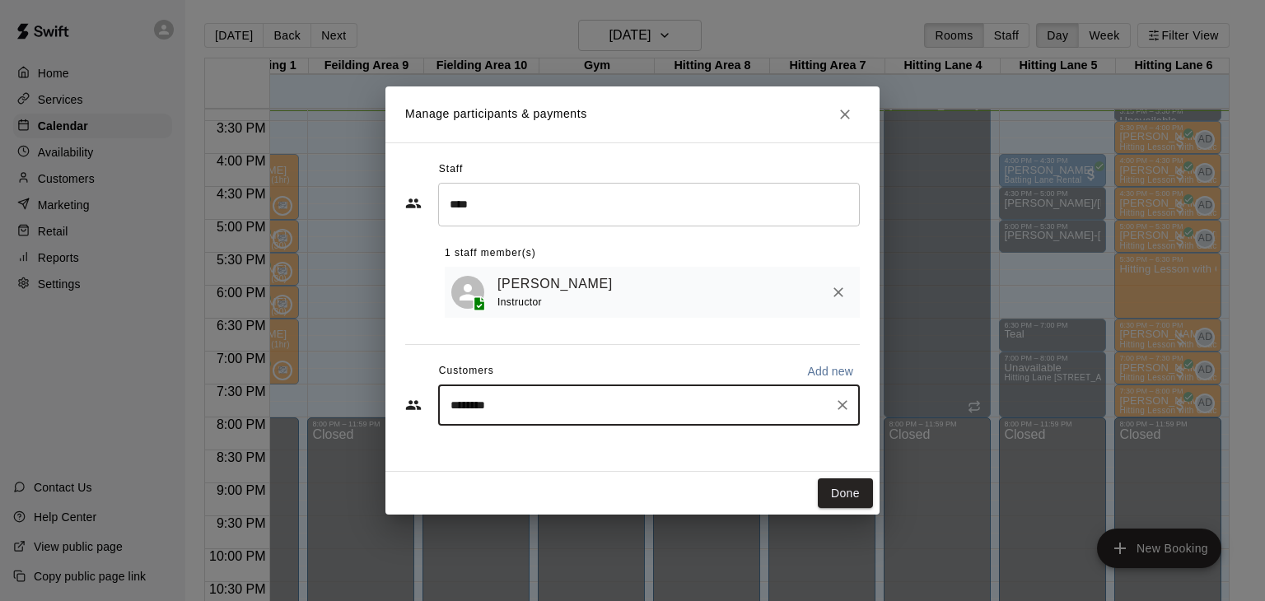
type input "*******"
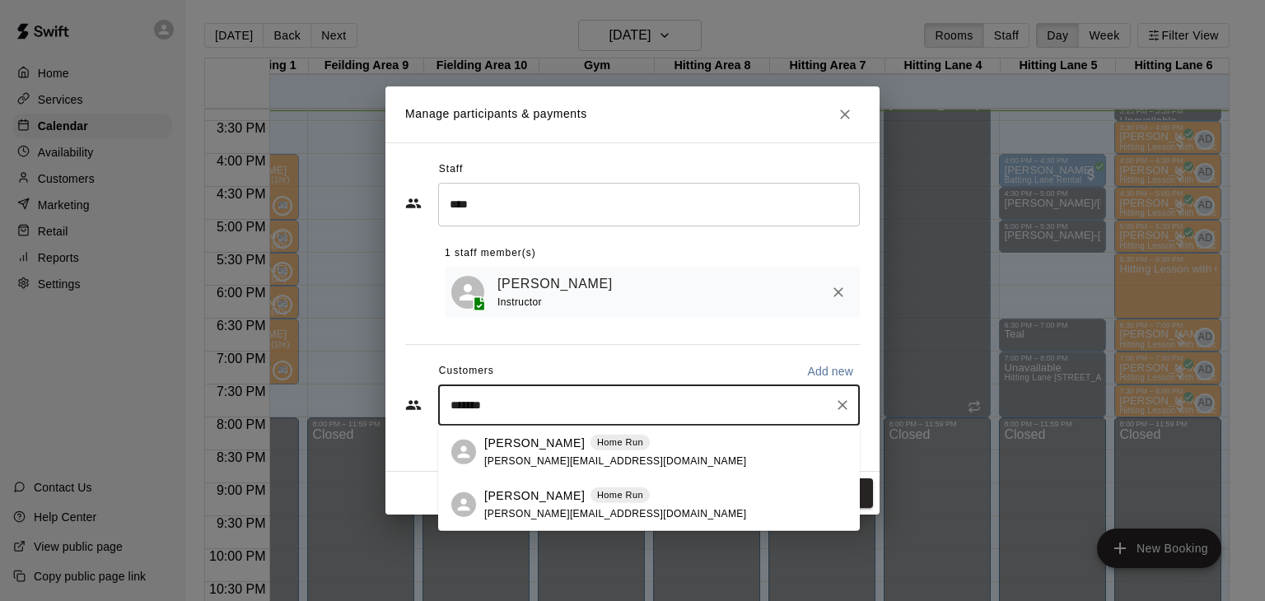
click at [522, 494] on p "[PERSON_NAME]" at bounding box center [534, 495] width 100 height 17
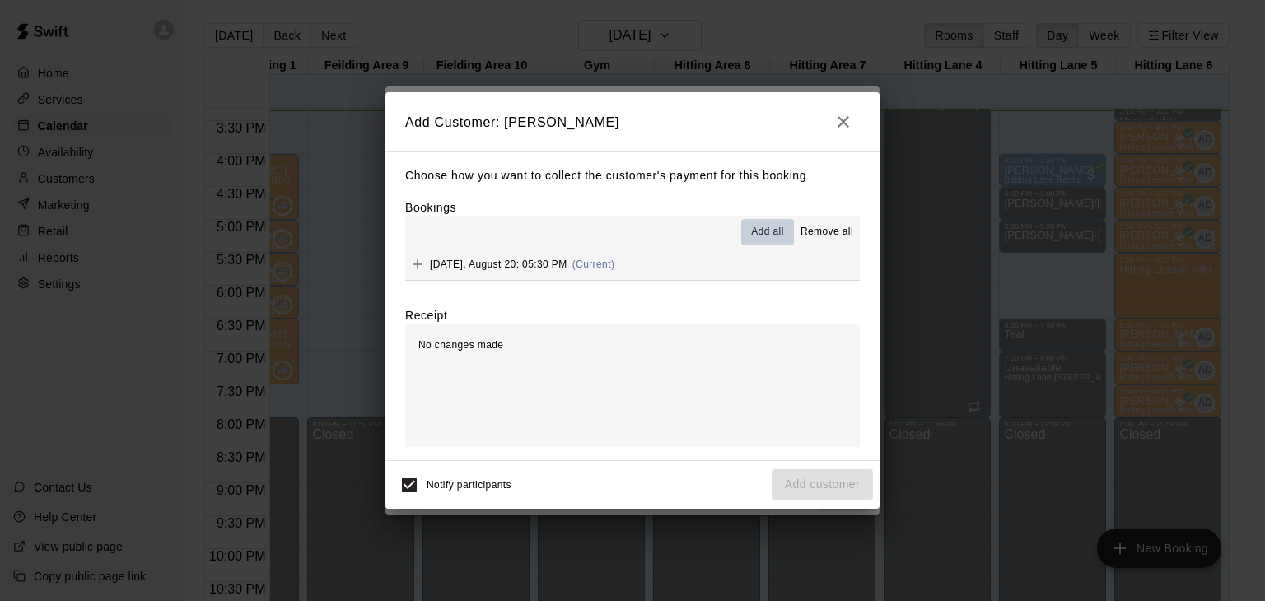
click at [761, 244] on button "Add all" at bounding box center [767, 232] width 53 height 26
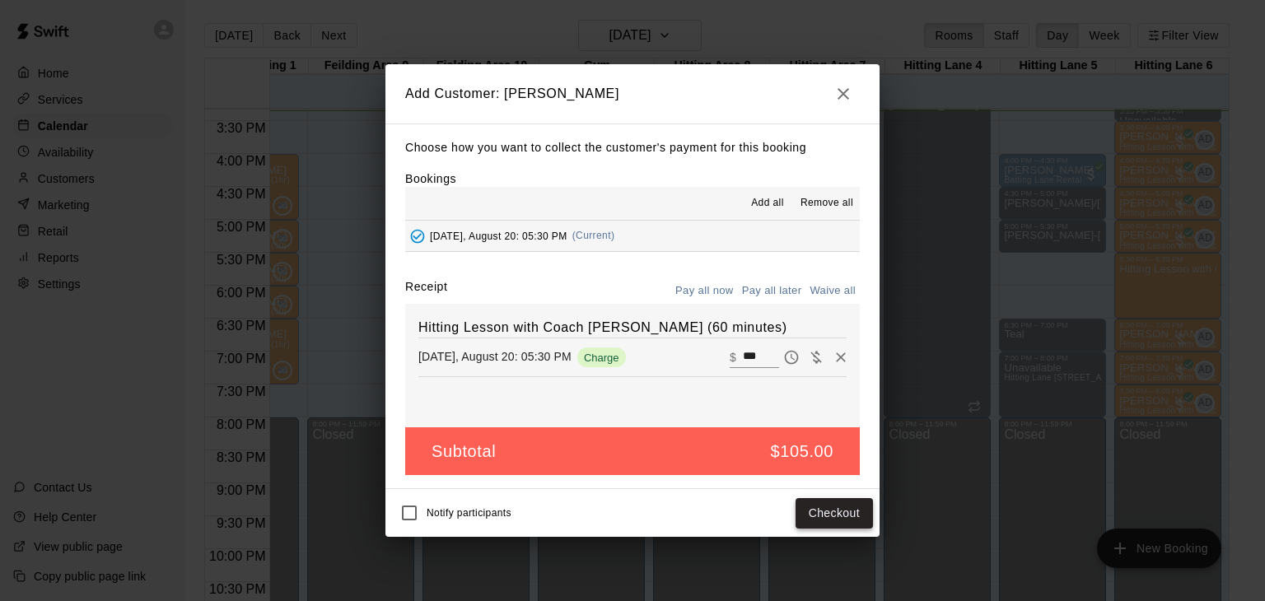
click at [834, 516] on button "Checkout" at bounding box center [833, 513] width 77 height 30
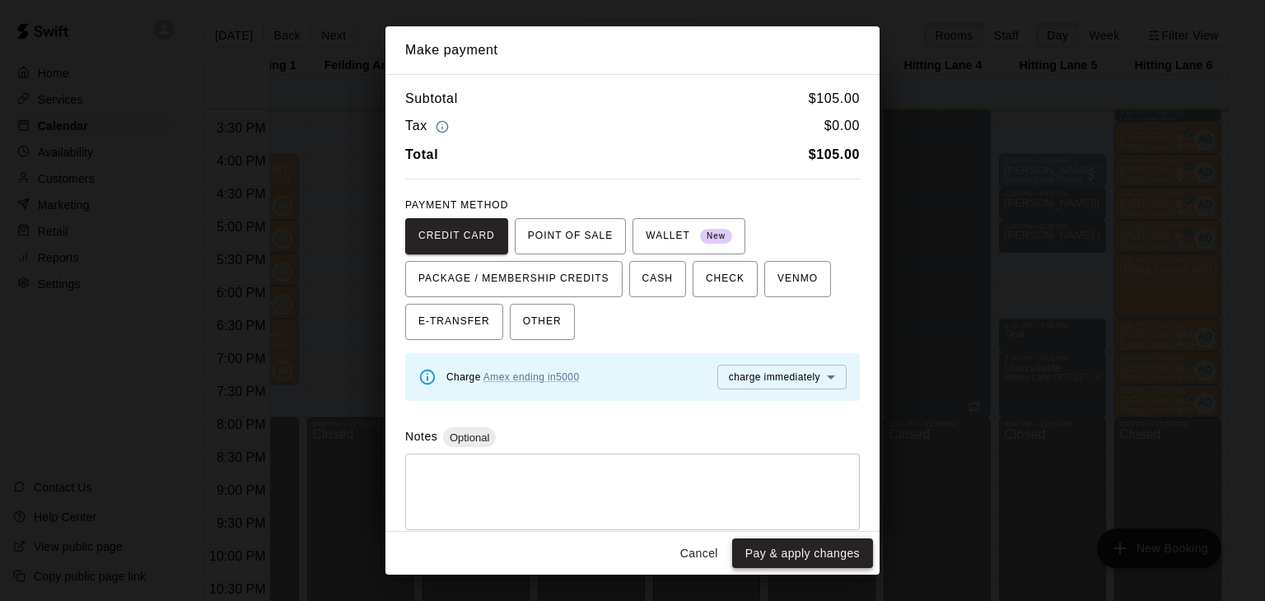
click at [805, 550] on button "Pay & apply changes" at bounding box center [802, 554] width 141 height 30
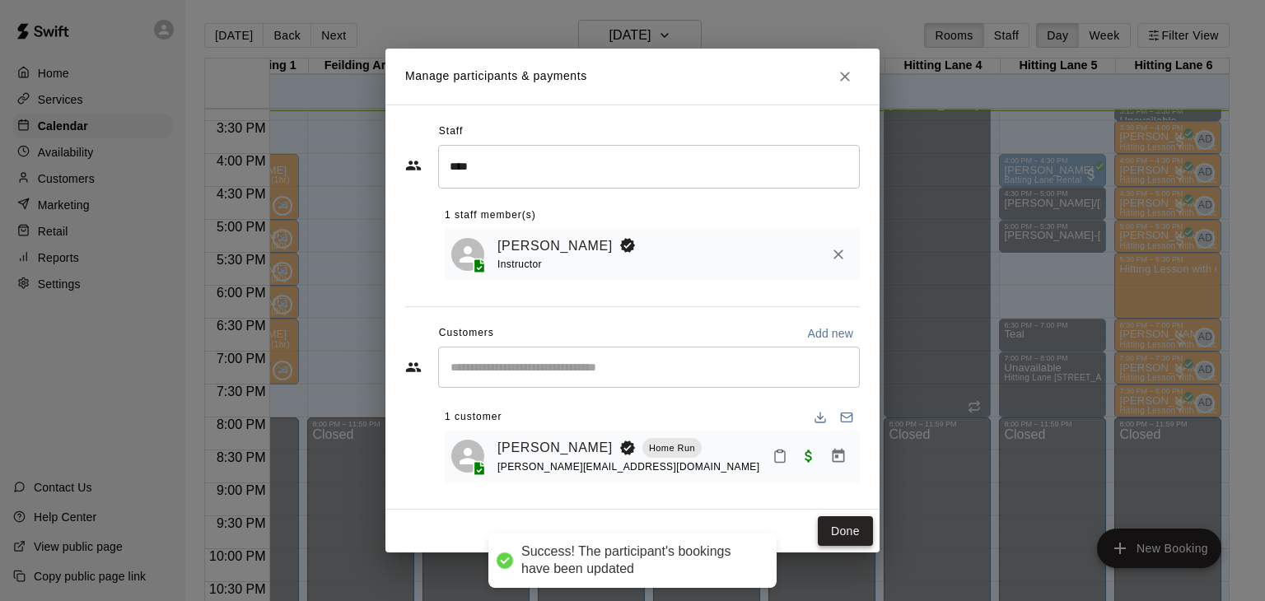
click at [843, 525] on button "Done" at bounding box center [845, 531] width 55 height 30
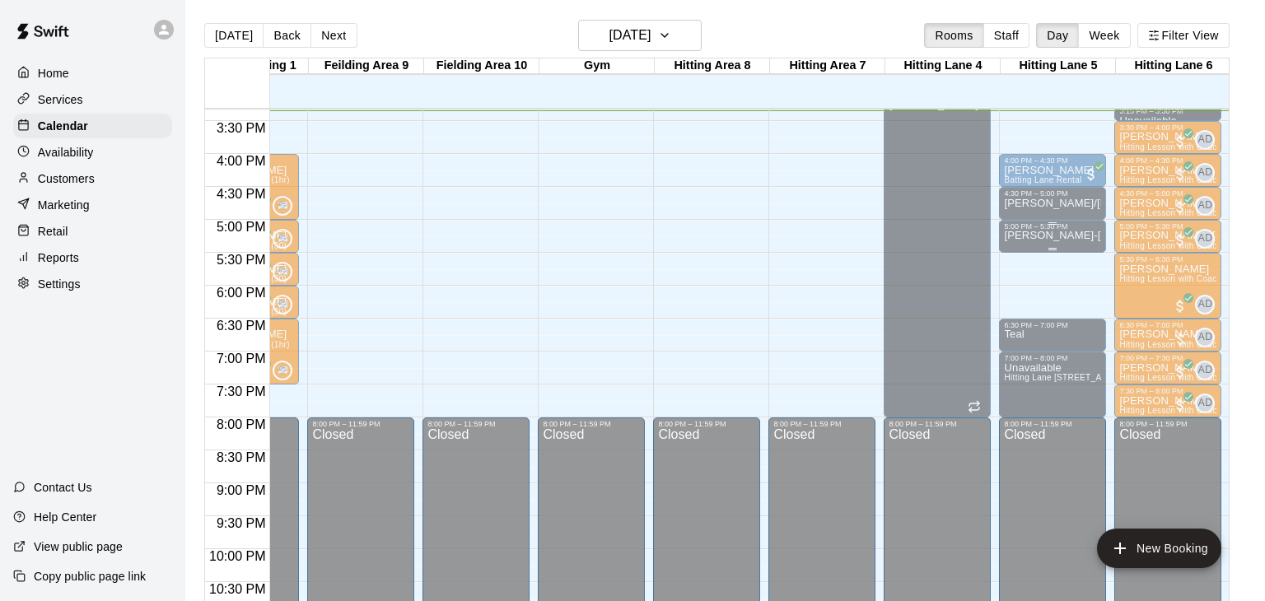
click at [1035, 241] on div "[PERSON_NAME]-[PERSON_NAME]" at bounding box center [1052, 531] width 97 height 601
click at [1025, 287] on icon "delete" at bounding box center [1020, 286] width 20 height 20
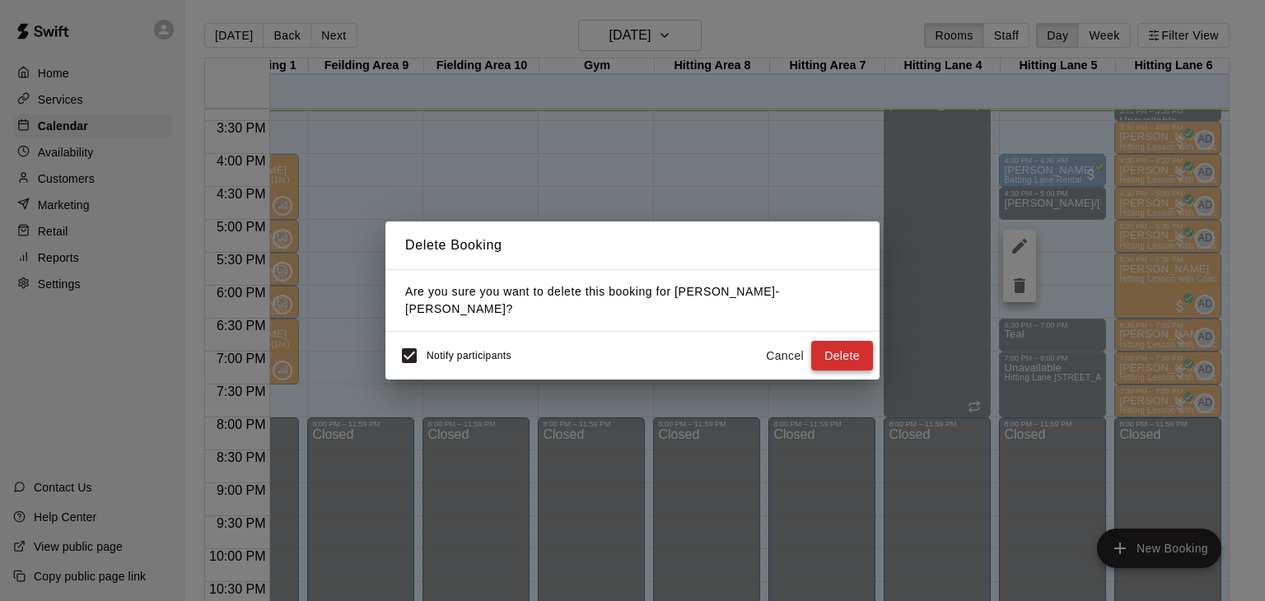
click at [849, 350] on button "Delete" at bounding box center [842, 356] width 62 height 30
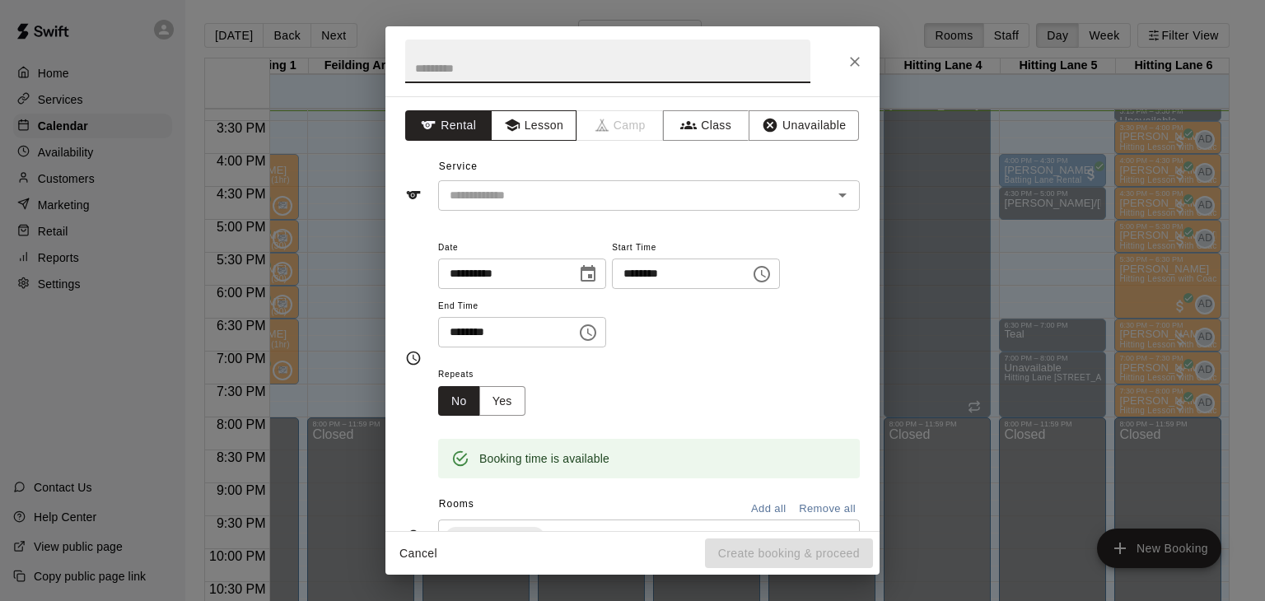
click at [511, 126] on icon "button" at bounding box center [511, 125] width 15 height 12
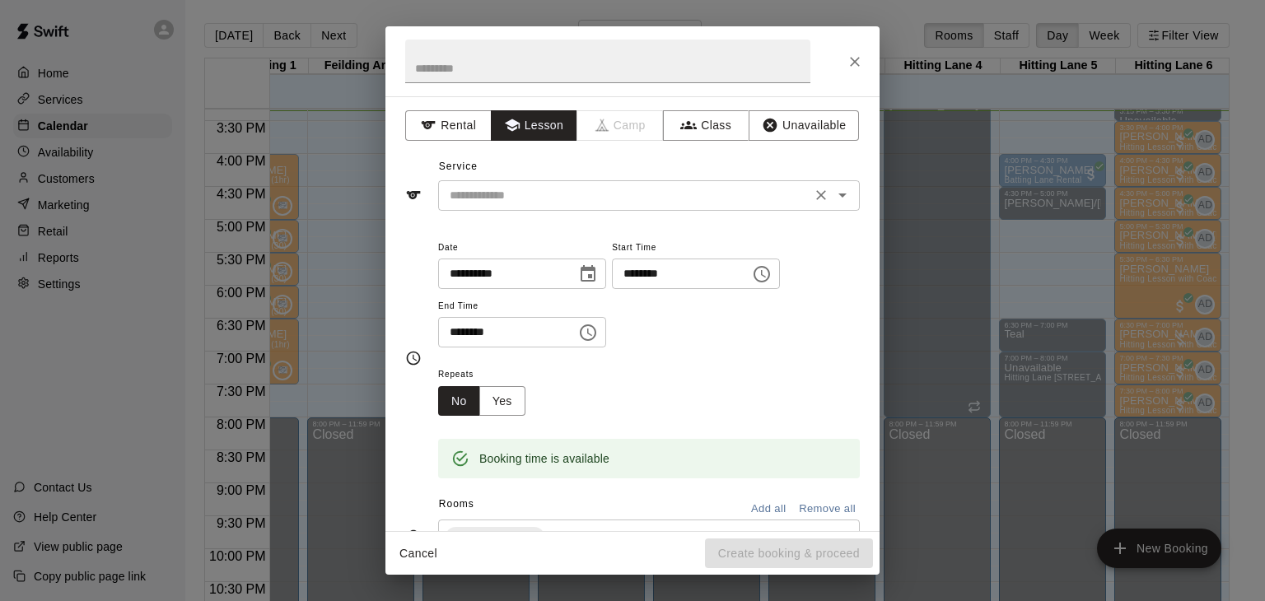
click at [529, 203] on input "text" at bounding box center [624, 195] width 363 height 21
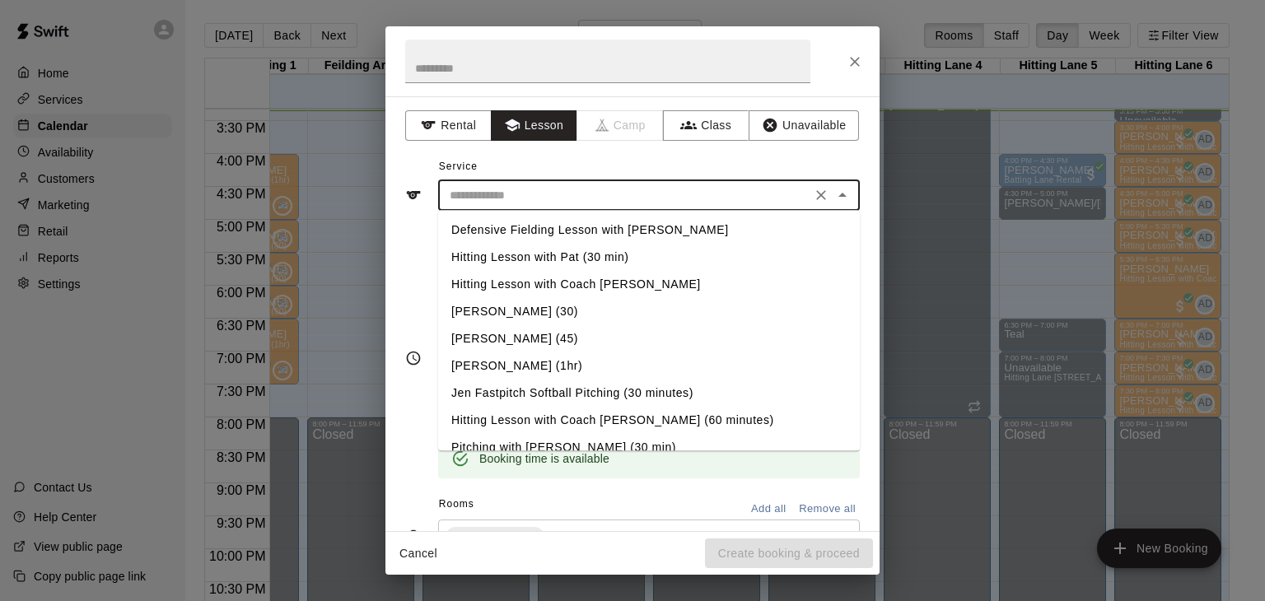
scroll to position [153, 0]
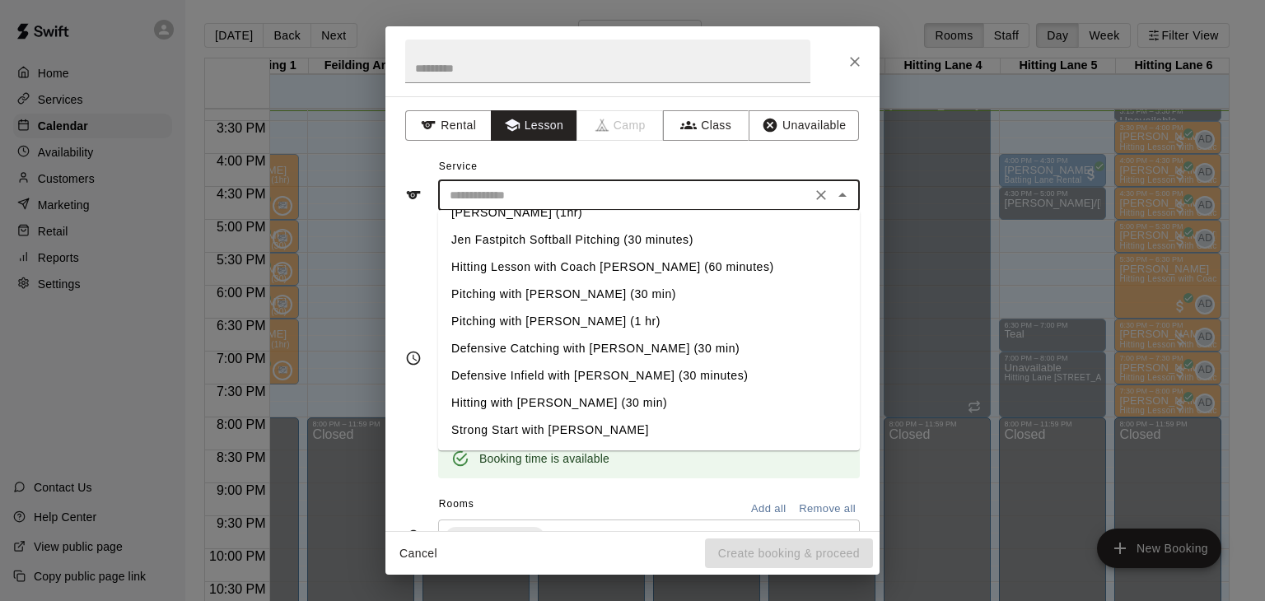
click at [483, 404] on li "Hitting with [PERSON_NAME] (30 min)" at bounding box center [649, 403] width 422 height 27
type input "**********"
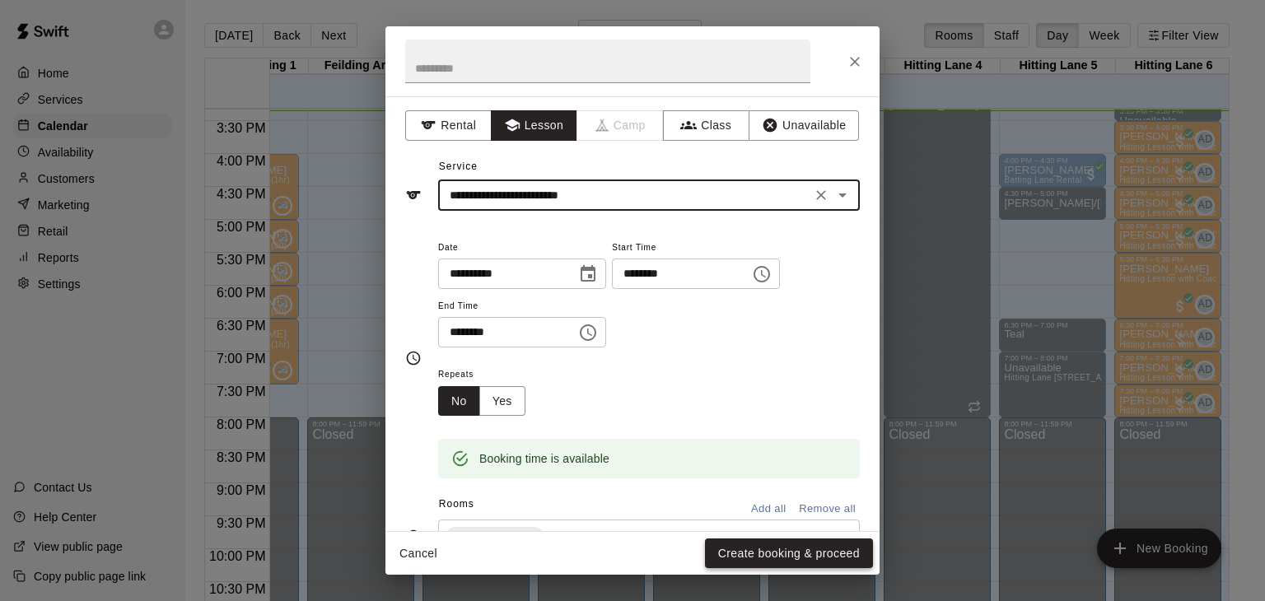
click at [790, 555] on button "Create booking & proceed" at bounding box center [789, 554] width 168 height 30
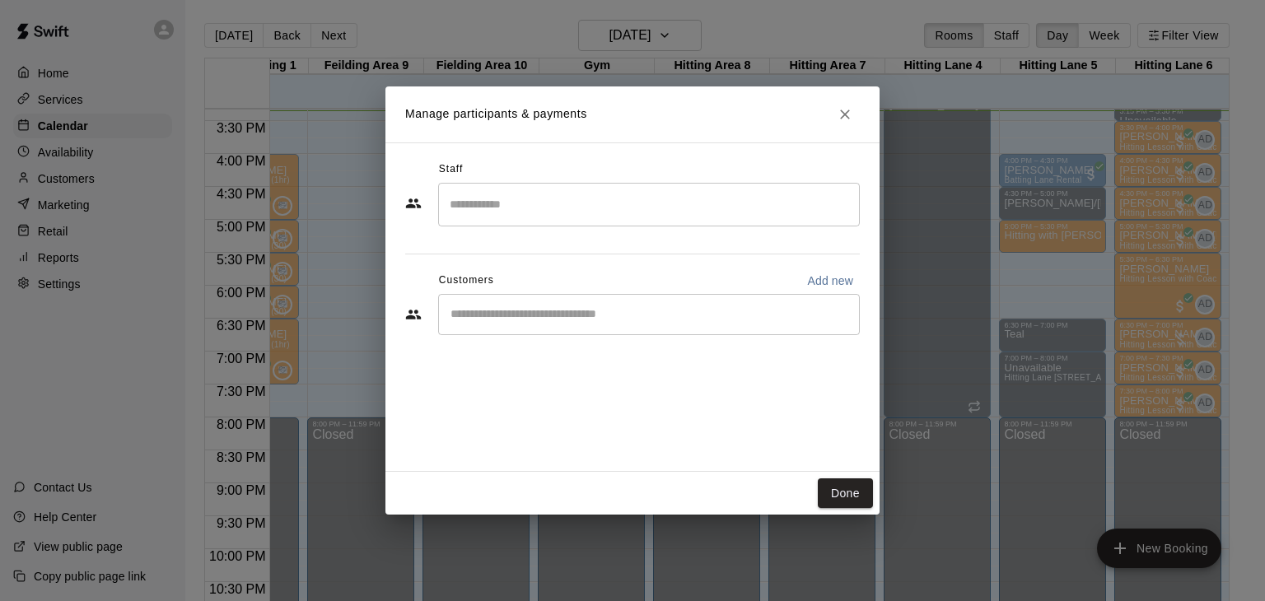
click at [529, 208] on input "Search staff" at bounding box center [649, 204] width 407 height 29
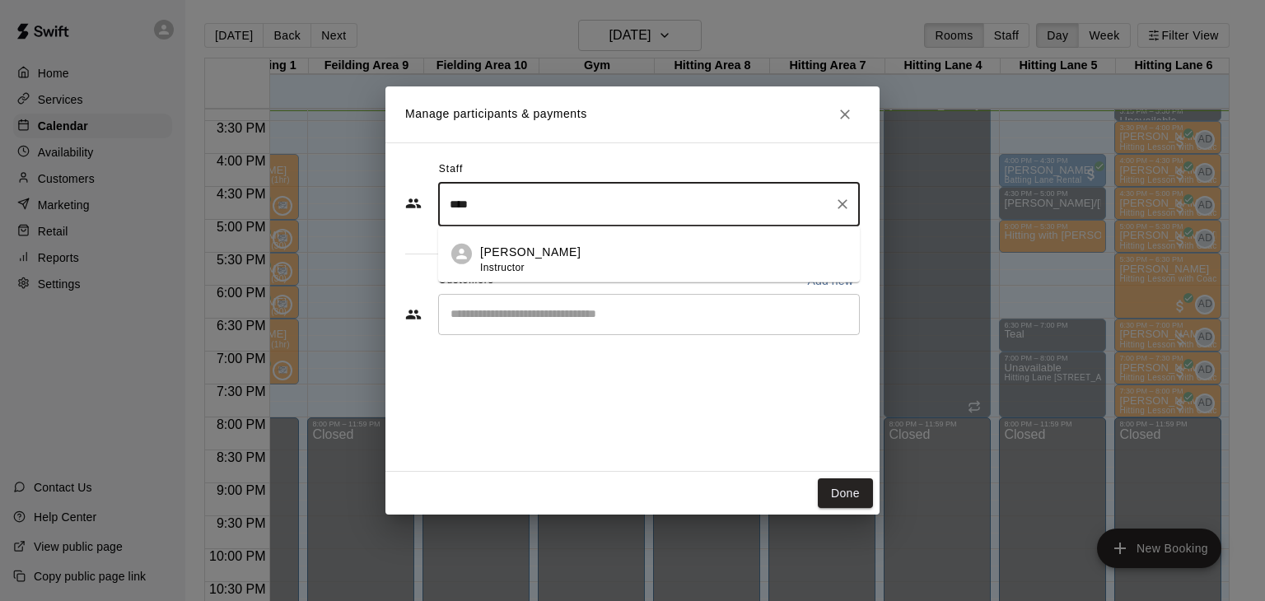
click at [514, 268] on span "Instructor" at bounding box center [502, 267] width 44 height 12
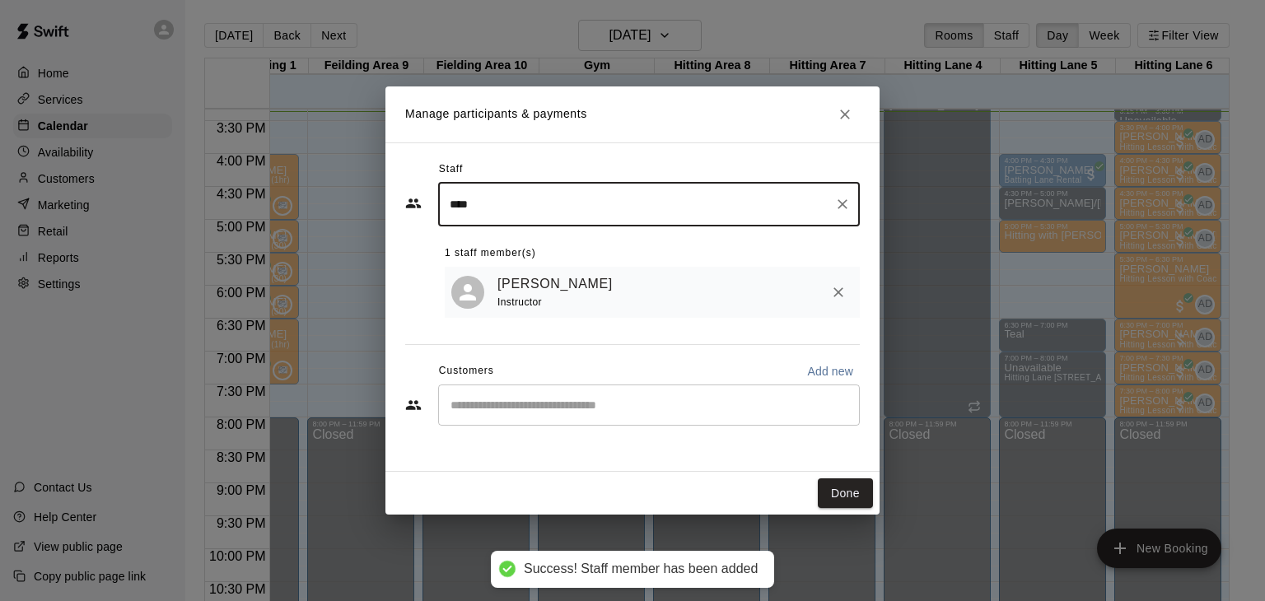
type input "****"
click at [503, 401] on input "Start typing to search customers..." at bounding box center [649, 405] width 407 height 16
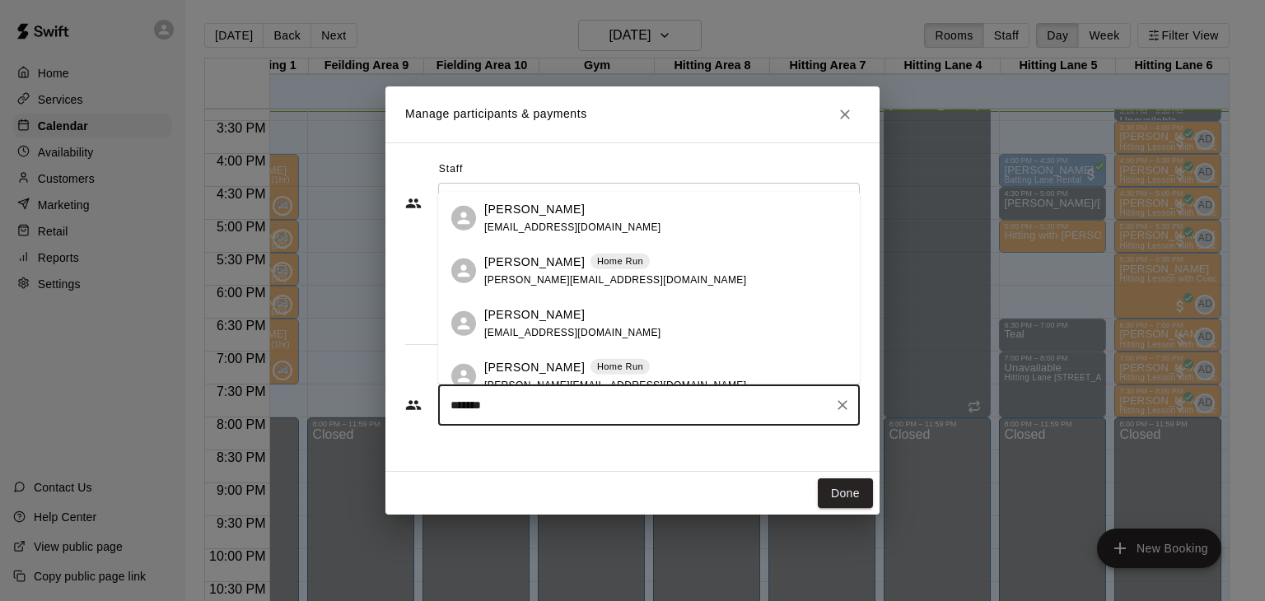
type input "********"
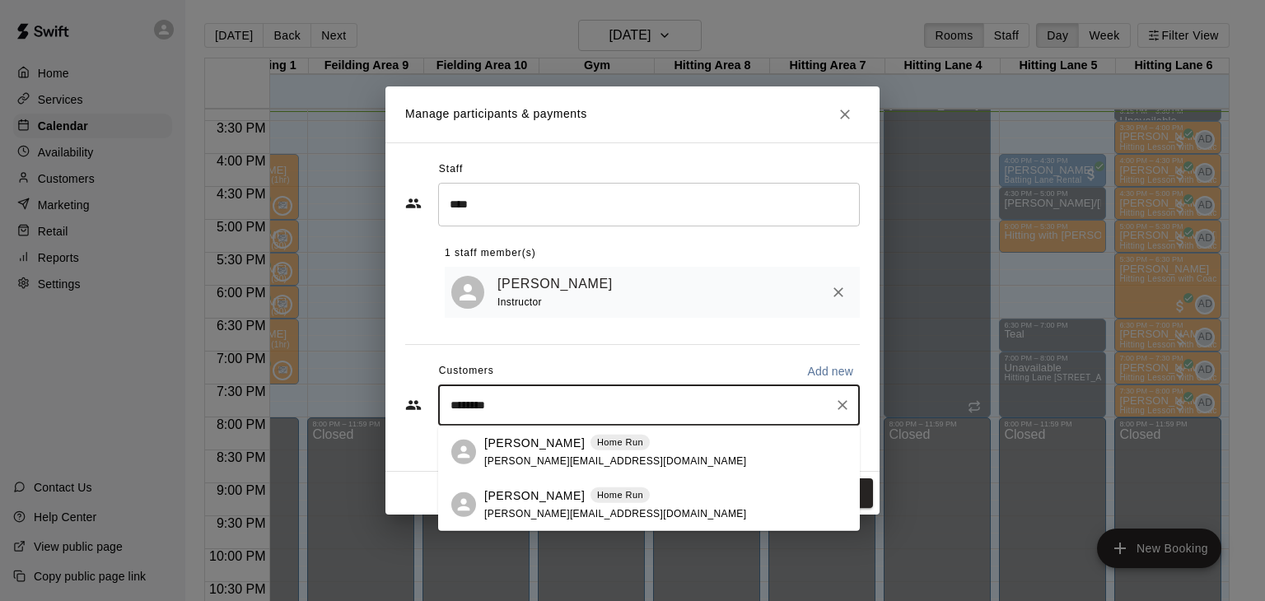
click at [504, 511] on span "[PERSON_NAME][EMAIL_ADDRESS][DOMAIN_NAME]" at bounding box center [615, 513] width 262 height 12
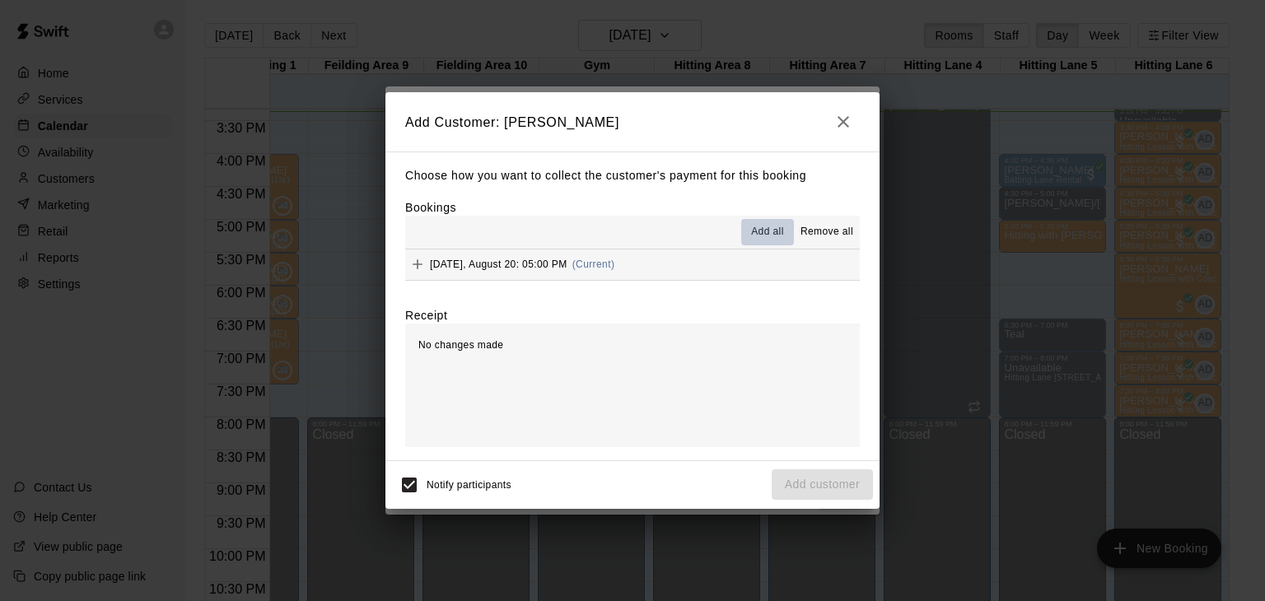
click at [775, 231] on span "Add all" at bounding box center [767, 232] width 33 height 16
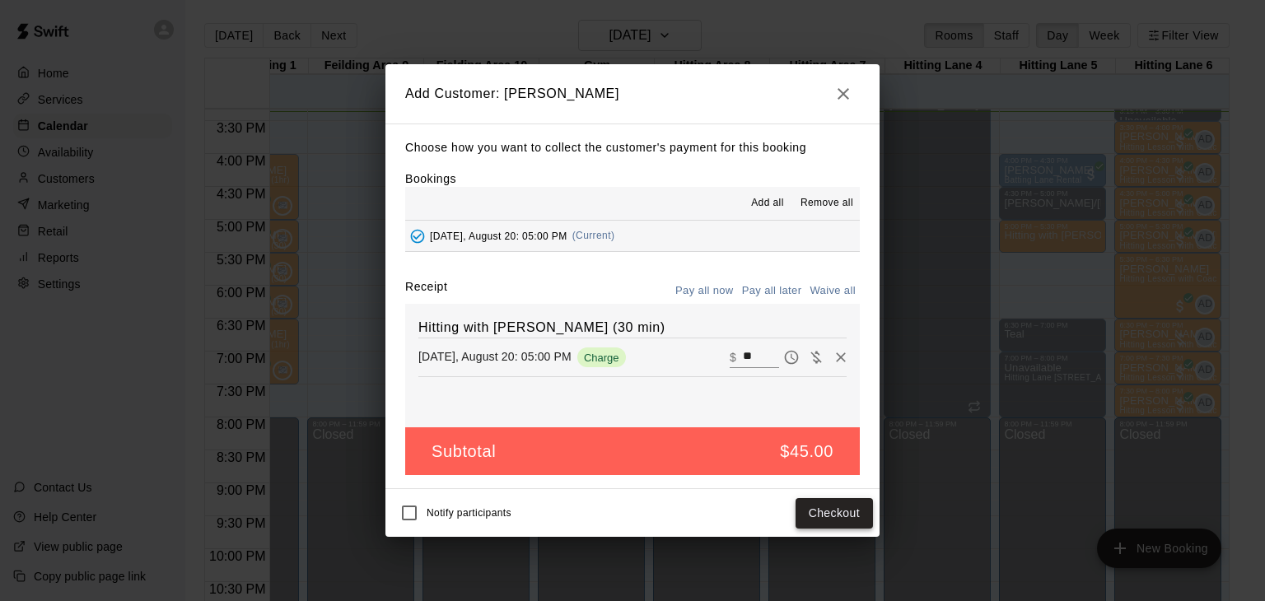
click at [819, 509] on button "Checkout" at bounding box center [833, 513] width 77 height 30
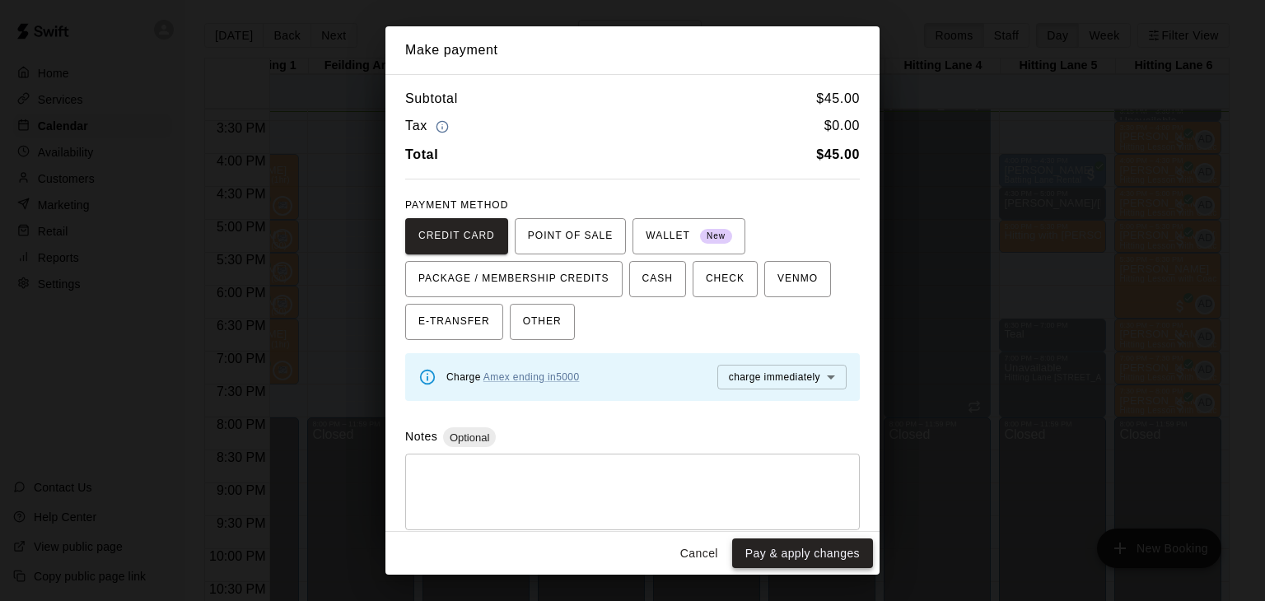
click at [816, 555] on button "Pay & apply changes" at bounding box center [802, 554] width 141 height 30
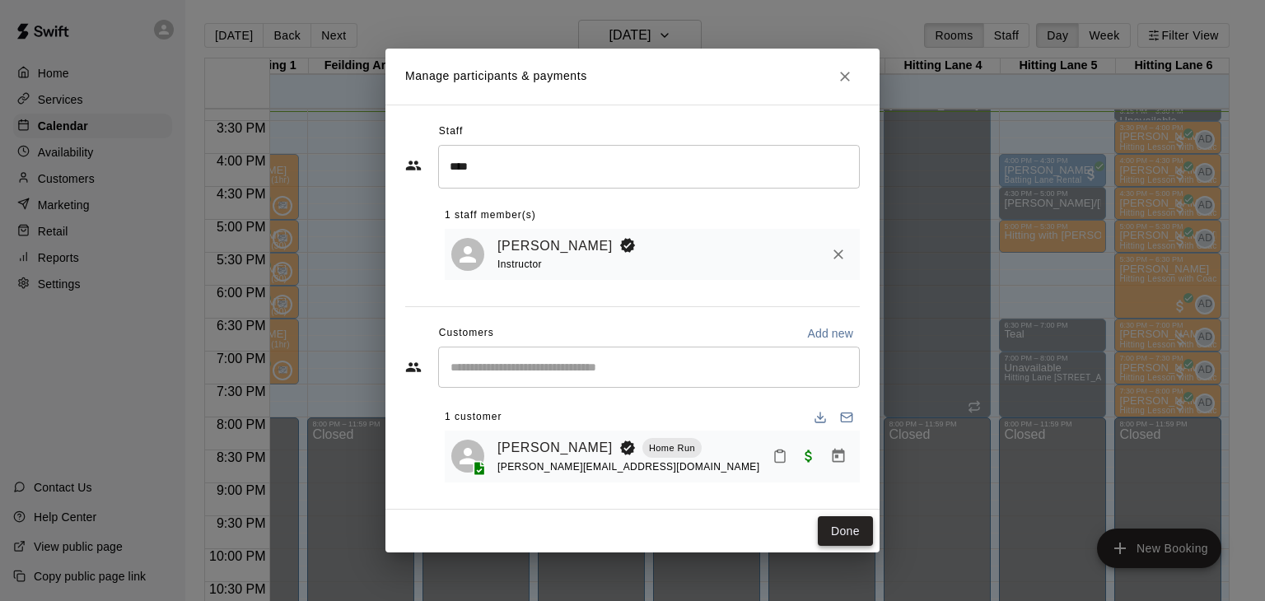
click at [847, 532] on button "Done" at bounding box center [845, 531] width 55 height 30
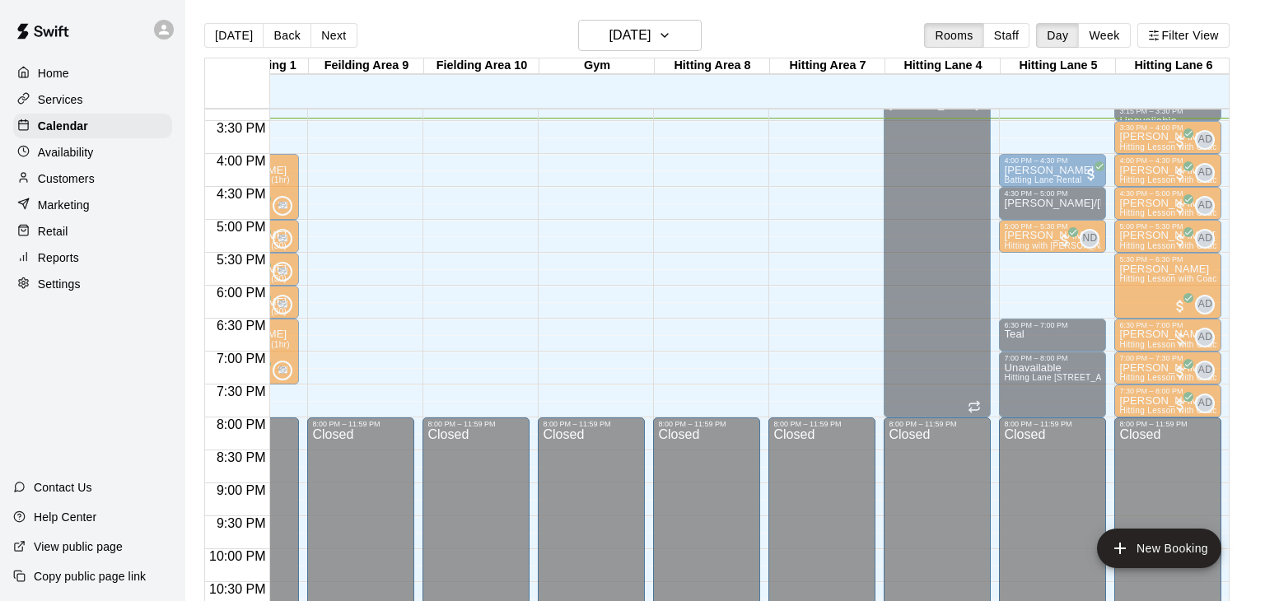
click at [70, 106] on p "Services" at bounding box center [60, 99] width 45 height 16
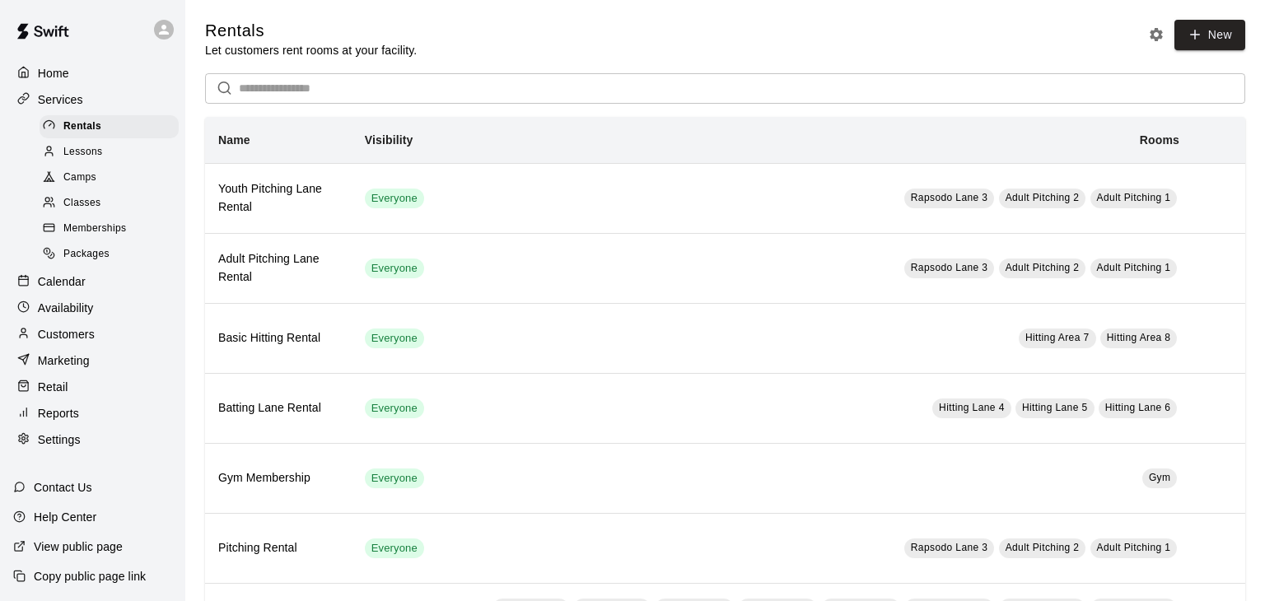
click at [120, 154] on div "Lessons" at bounding box center [109, 152] width 139 height 23
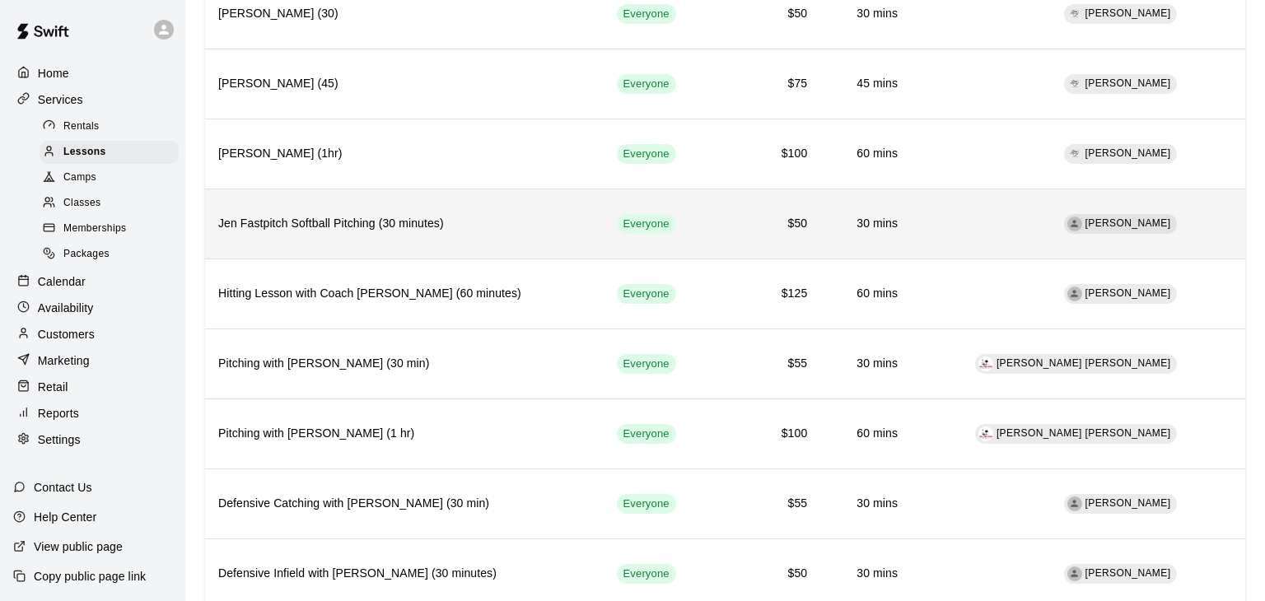
scroll to position [394, 0]
click at [970, 223] on td "[PERSON_NAME]" at bounding box center [1052, 224] width 282 height 70
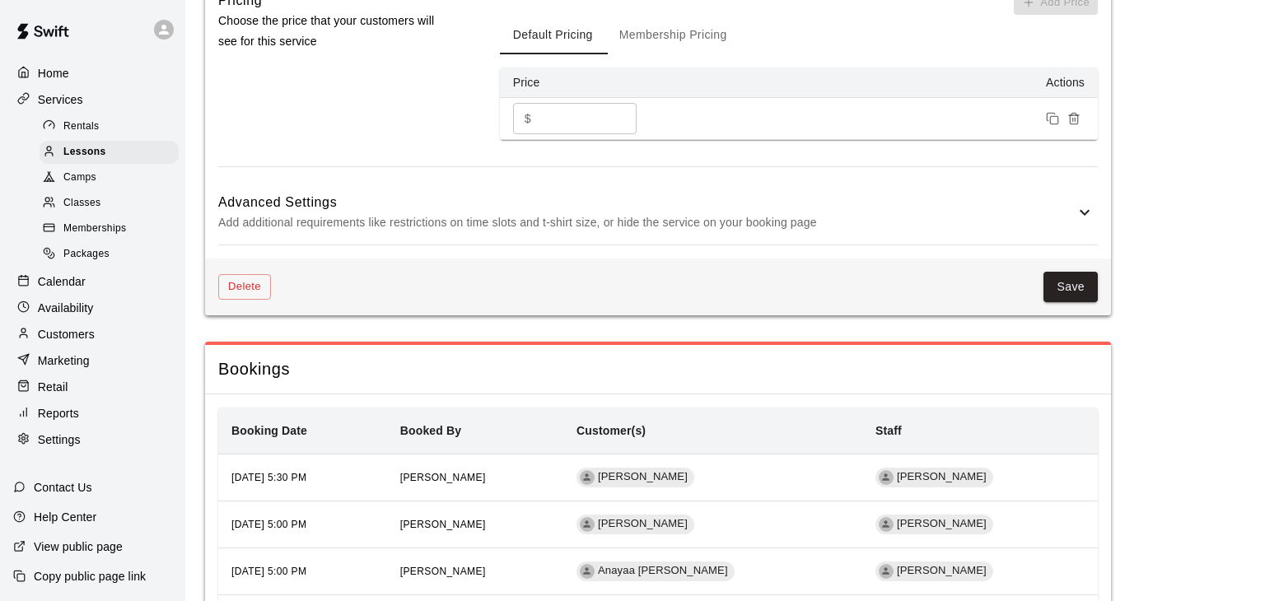
scroll to position [1467, 0]
click at [229, 282] on button "Delete" at bounding box center [244, 286] width 53 height 26
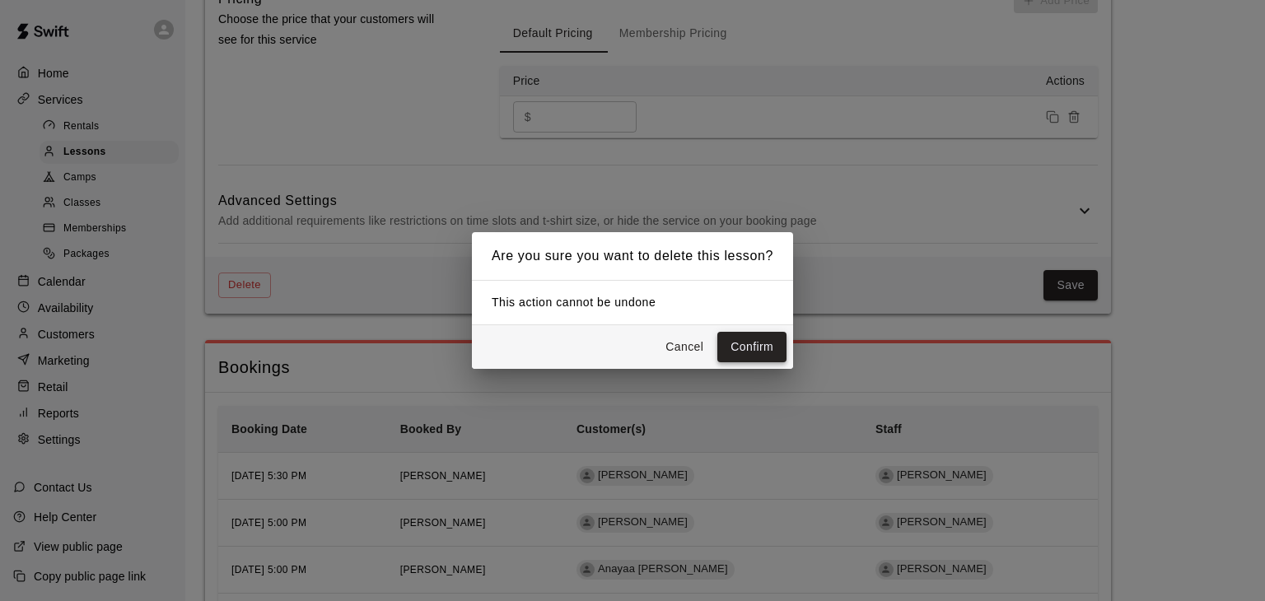
click at [767, 350] on button "Confirm" at bounding box center [751, 347] width 69 height 30
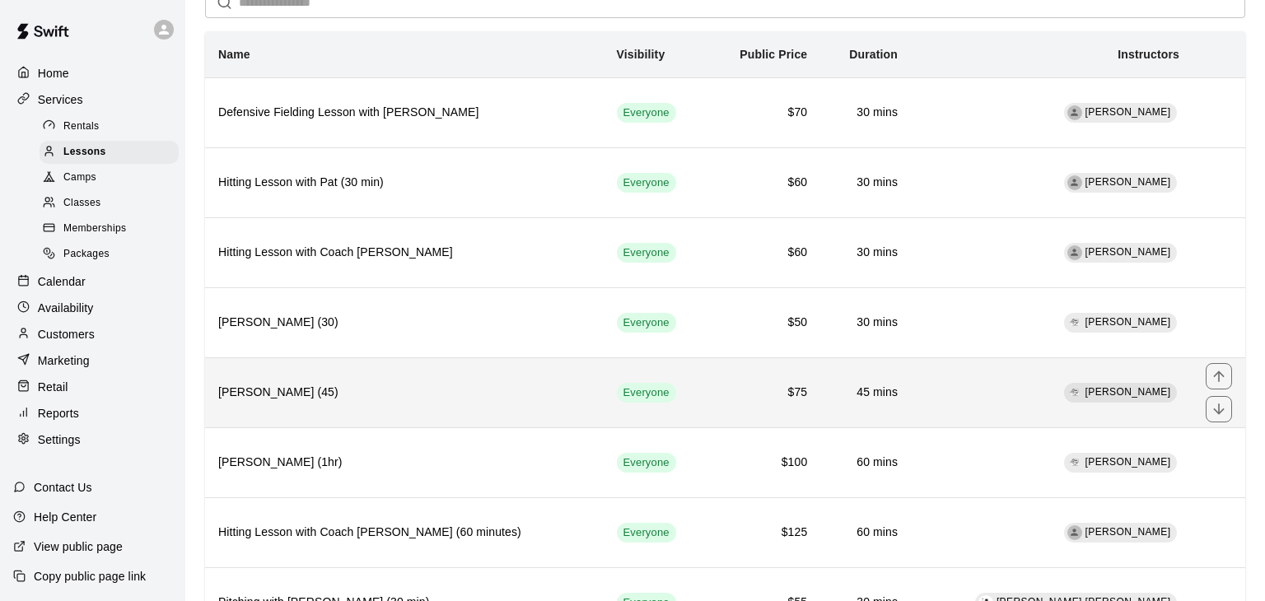
scroll to position [85, 0]
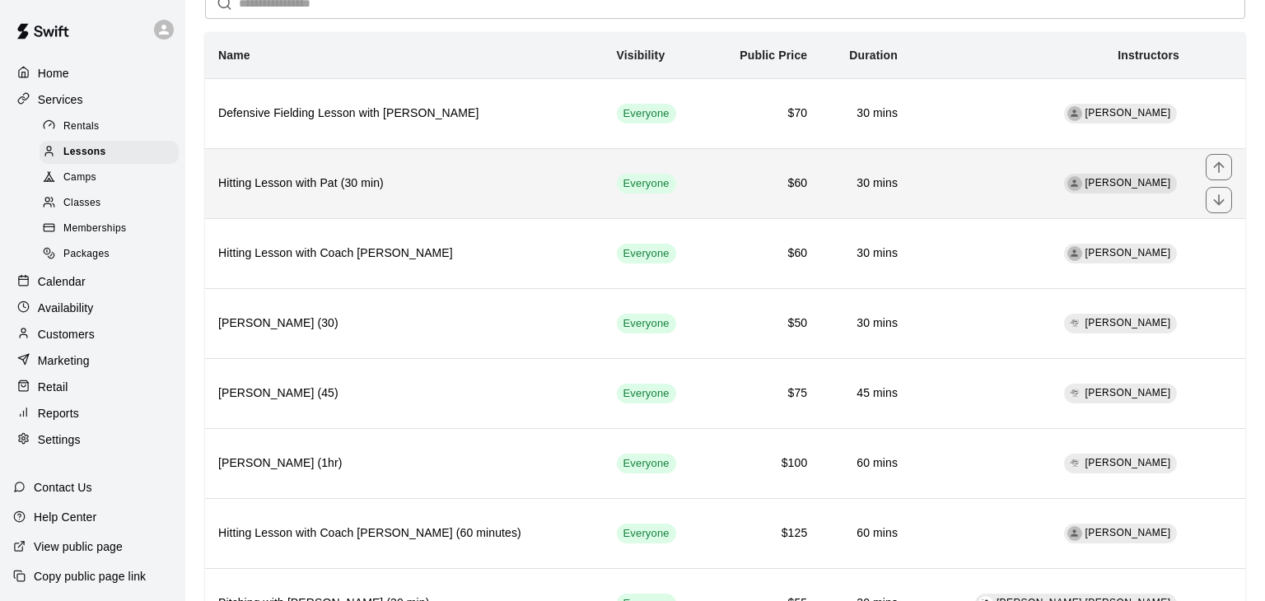
click at [486, 205] on th "Hitting Lesson with Pat (30 min)" at bounding box center [404, 183] width 399 height 70
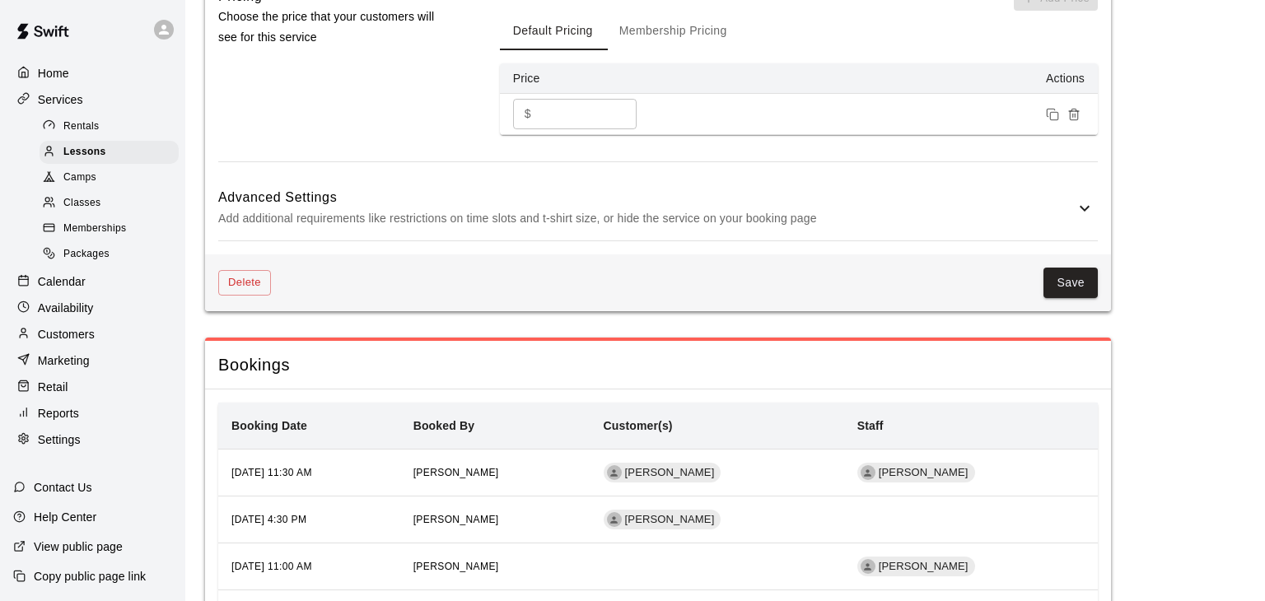
scroll to position [1687, 0]
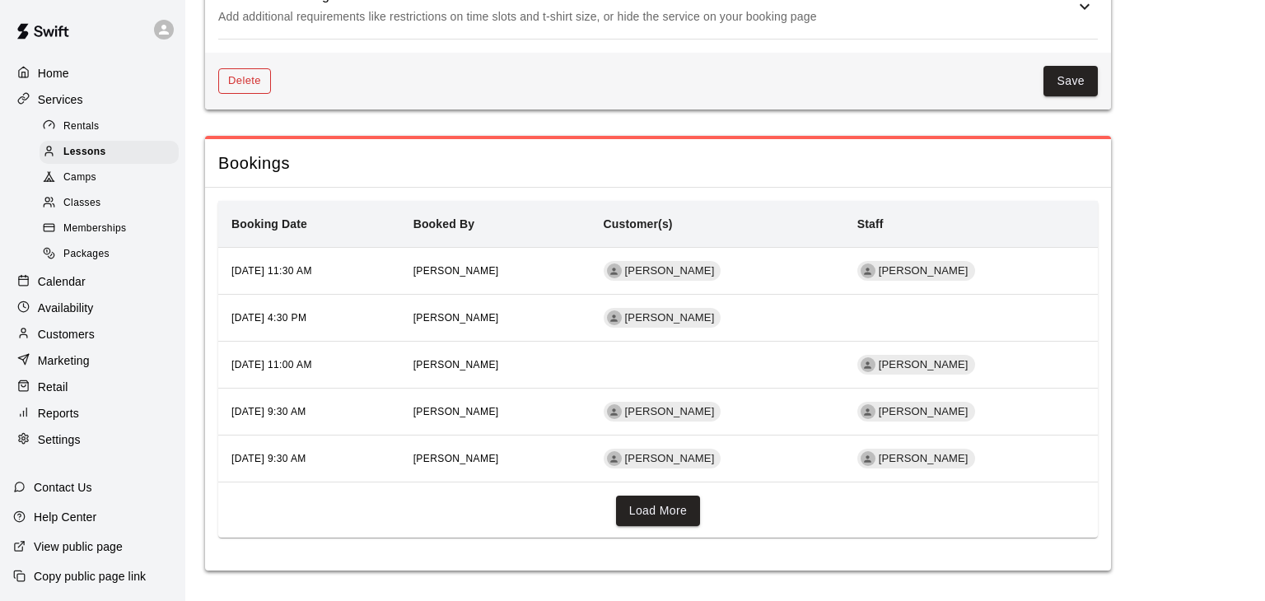
click at [251, 81] on button "Delete" at bounding box center [244, 81] width 53 height 26
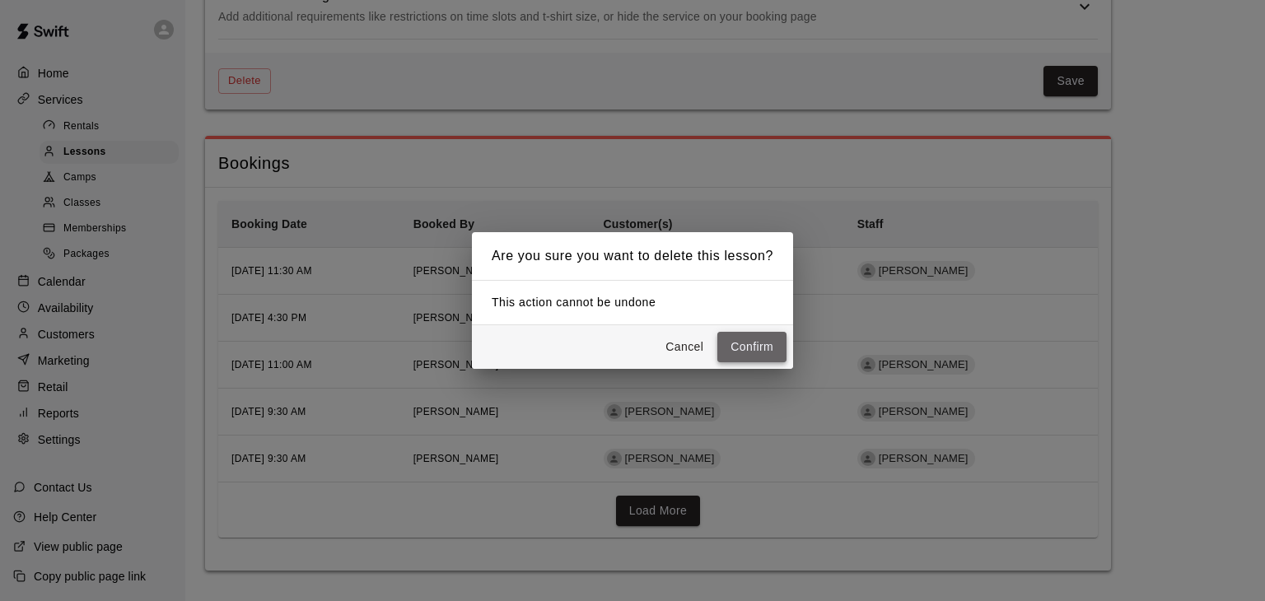
click at [755, 341] on button "Confirm" at bounding box center [751, 347] width 69 height 30
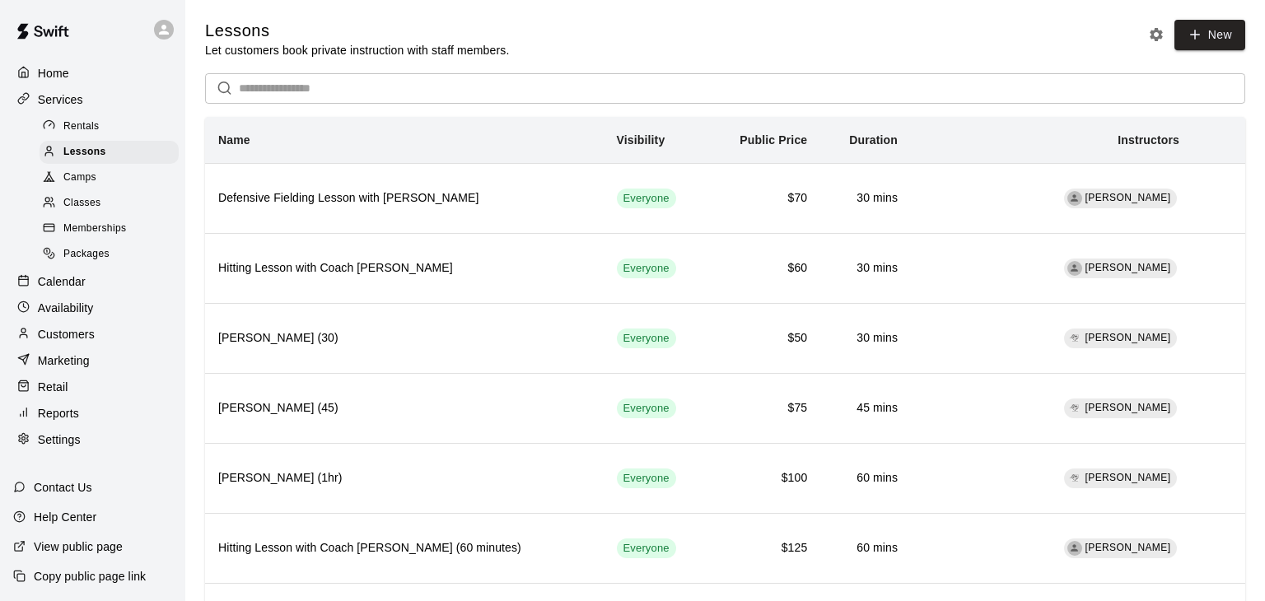
click at [63, 412] on p "Reports" at bounding box center [58, 413] width 41 height 16
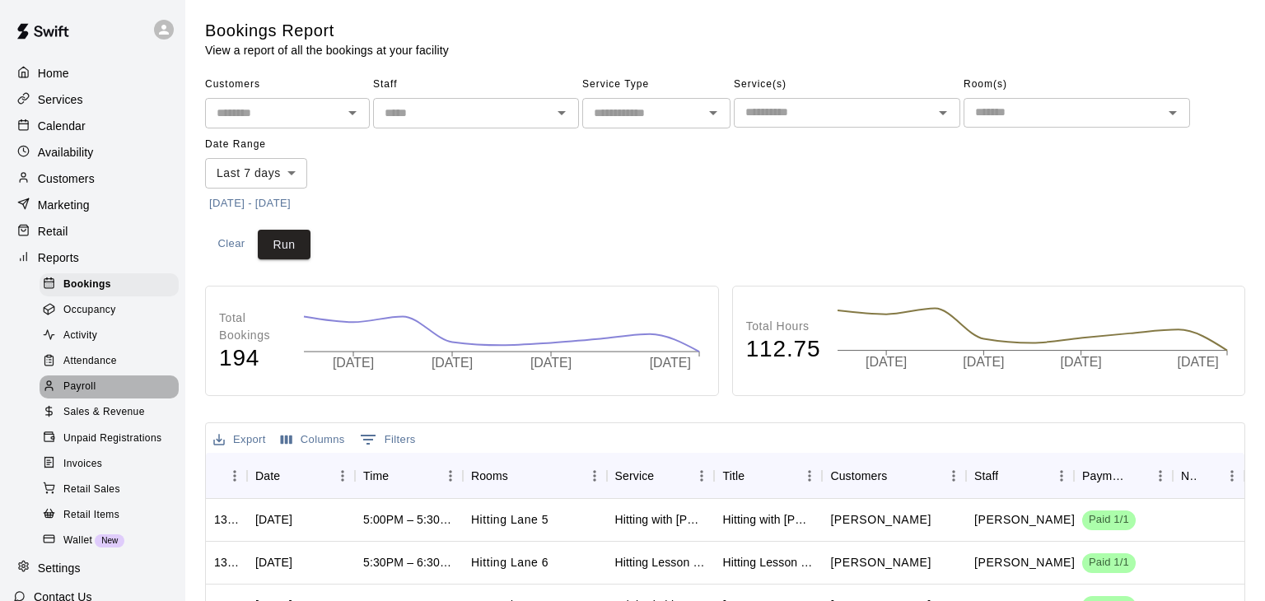
click at [86, 386] on span "Payroll" at bounding box center [79, 387] width 32 height 16
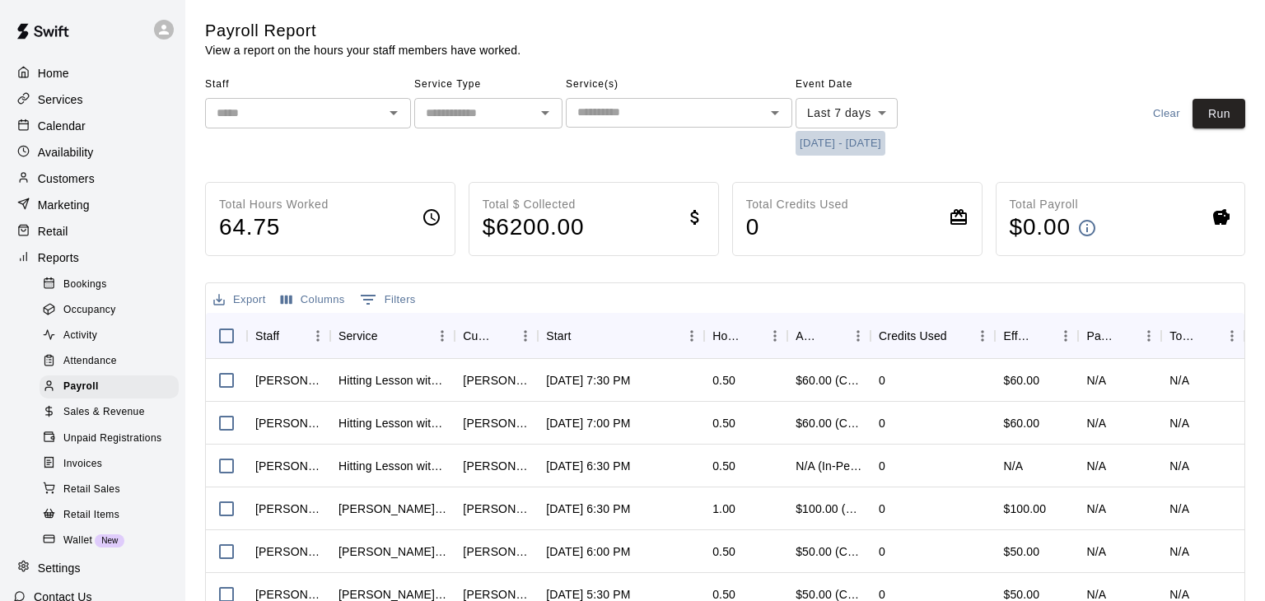
click at [840, 144] on button "[DATE] - [DATE]" at bounding box center [840, 144] width 90 height 26
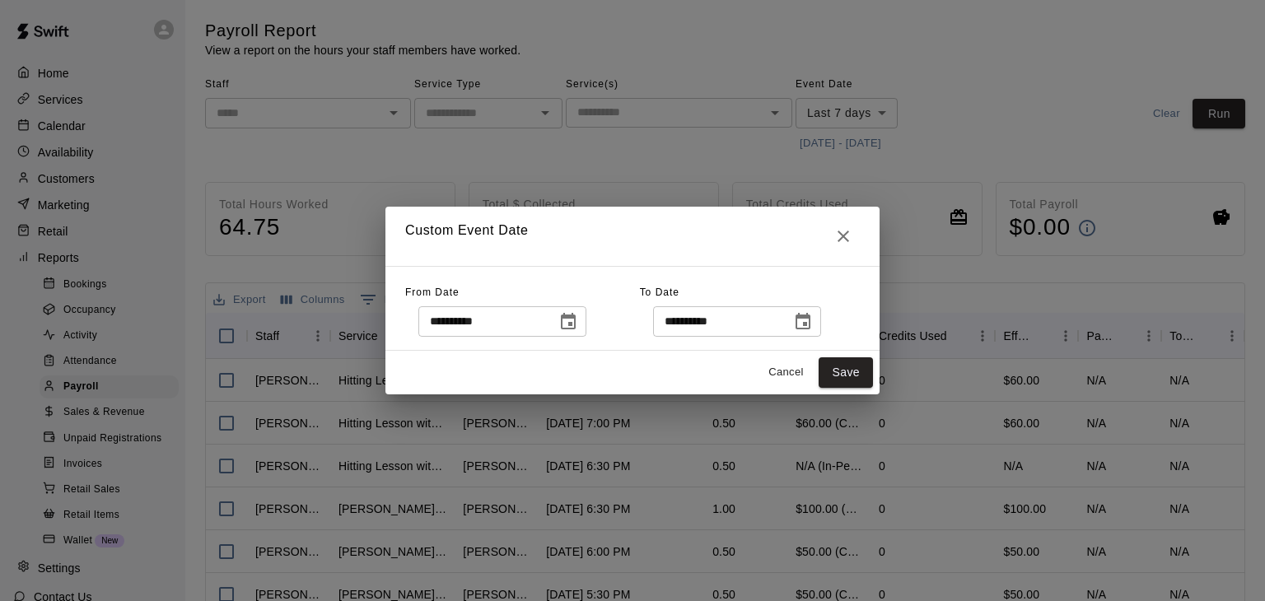
click at [578, 321] on icon "Choose date, selected date is Aug 13, 2025" at bounding box center [568, 322] width 20 height 20
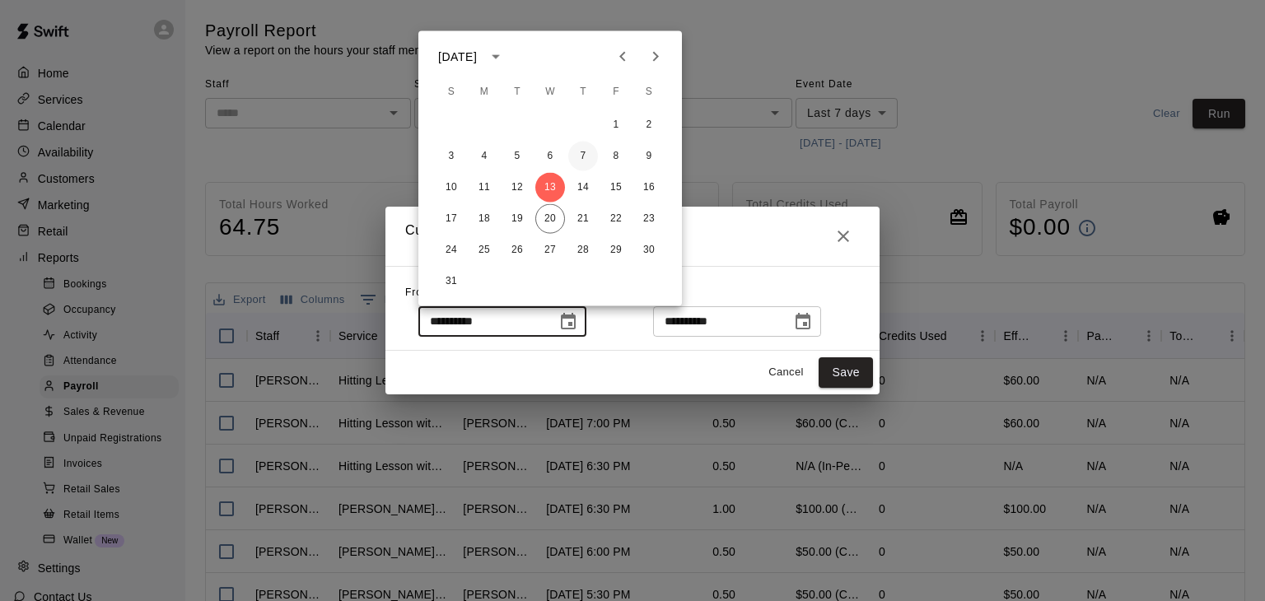
click at [582, 161] on button "7" at bounding box center [583, 157] width 30 height 30
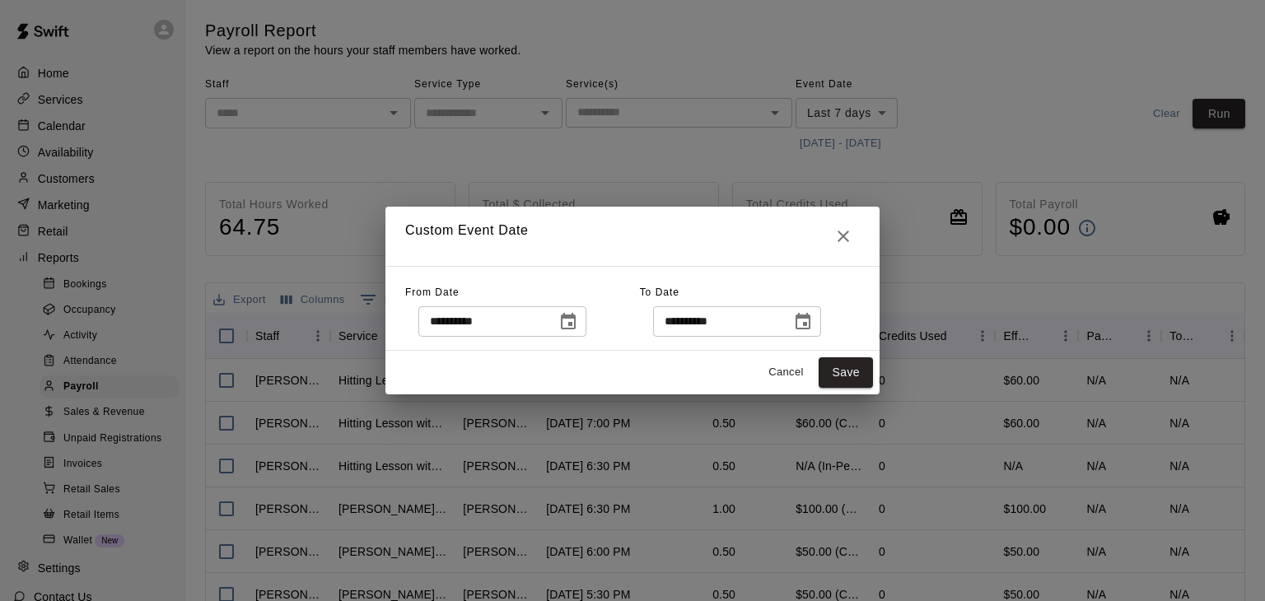
type input "**********"
click at [840, 367] on button "Save" at bounding box center [846, 372] width 54 height 30
type input "******"
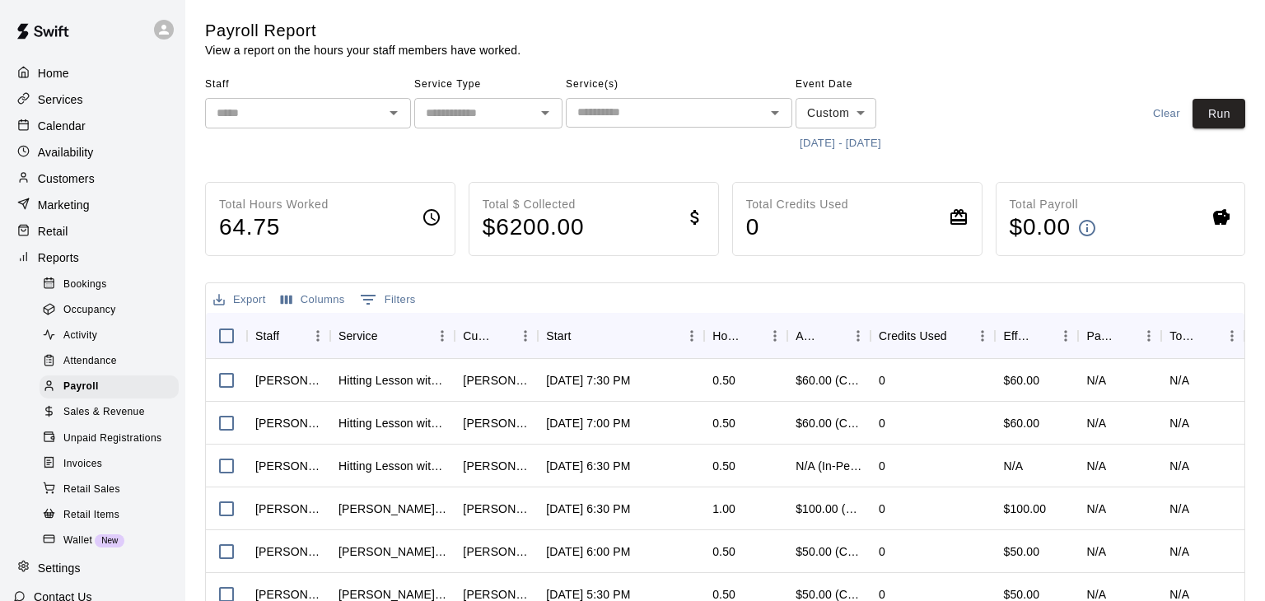
click at [369, 112] on input "text" at bounding box center [294, 113] width 169 height 21
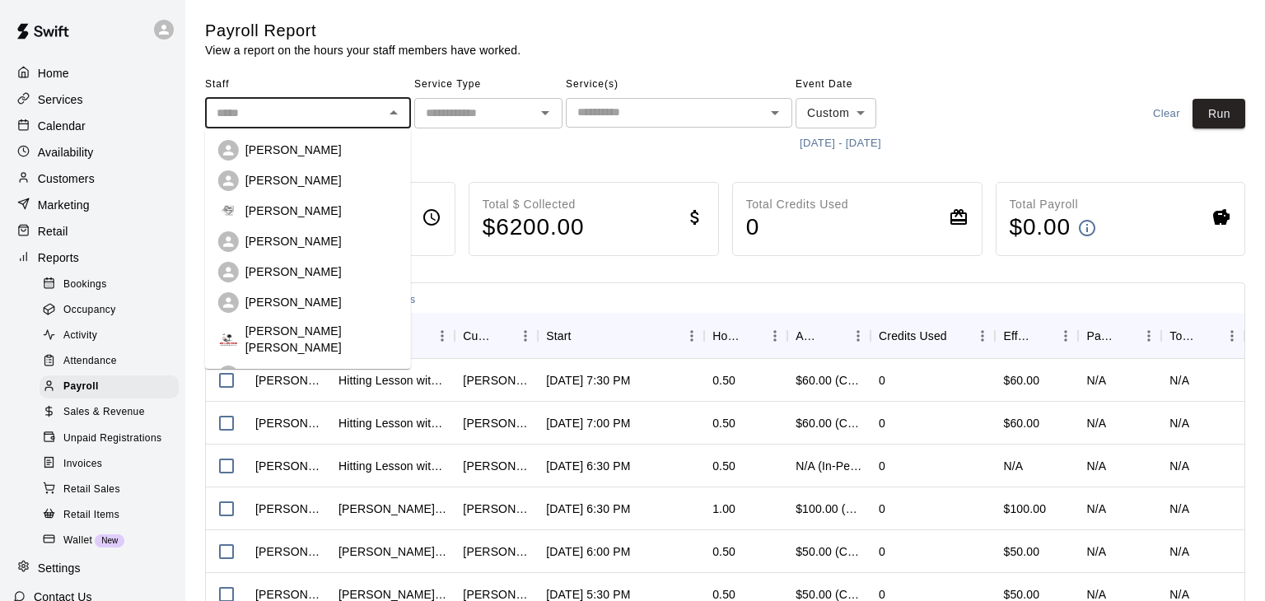
click at [288, 157] on p "[PERSON_NAME]" at bounding box center [293, 150] width 96 height 16
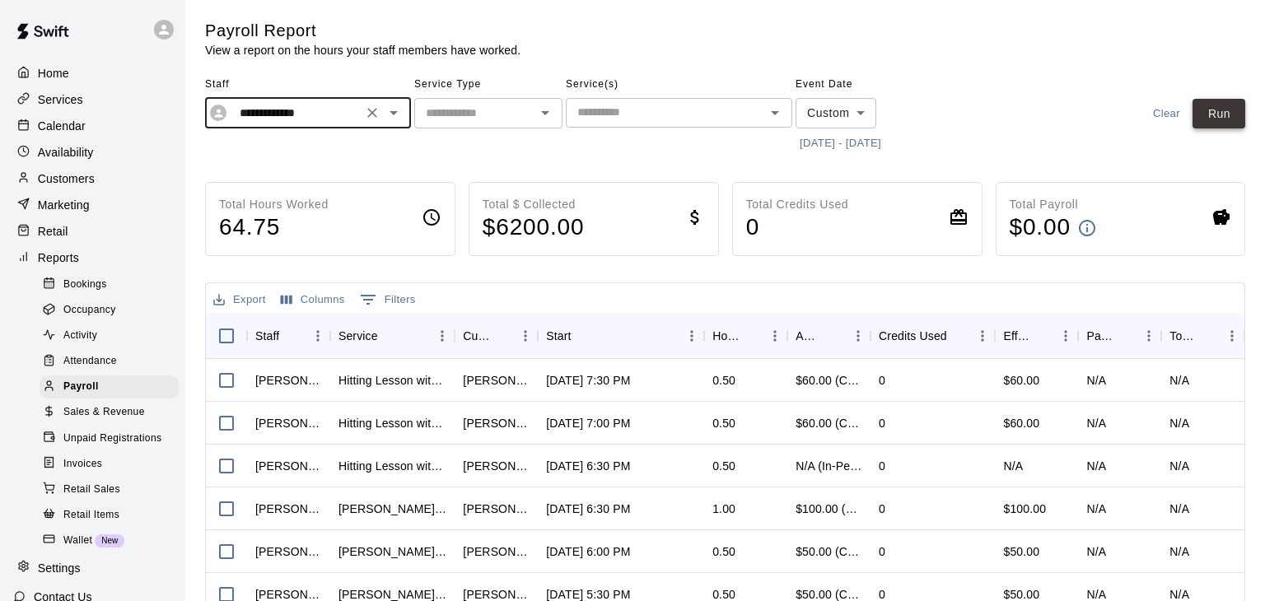
click at [1222, 119] on button "Run" at bounding box center [1218, 114] width 53 height 30
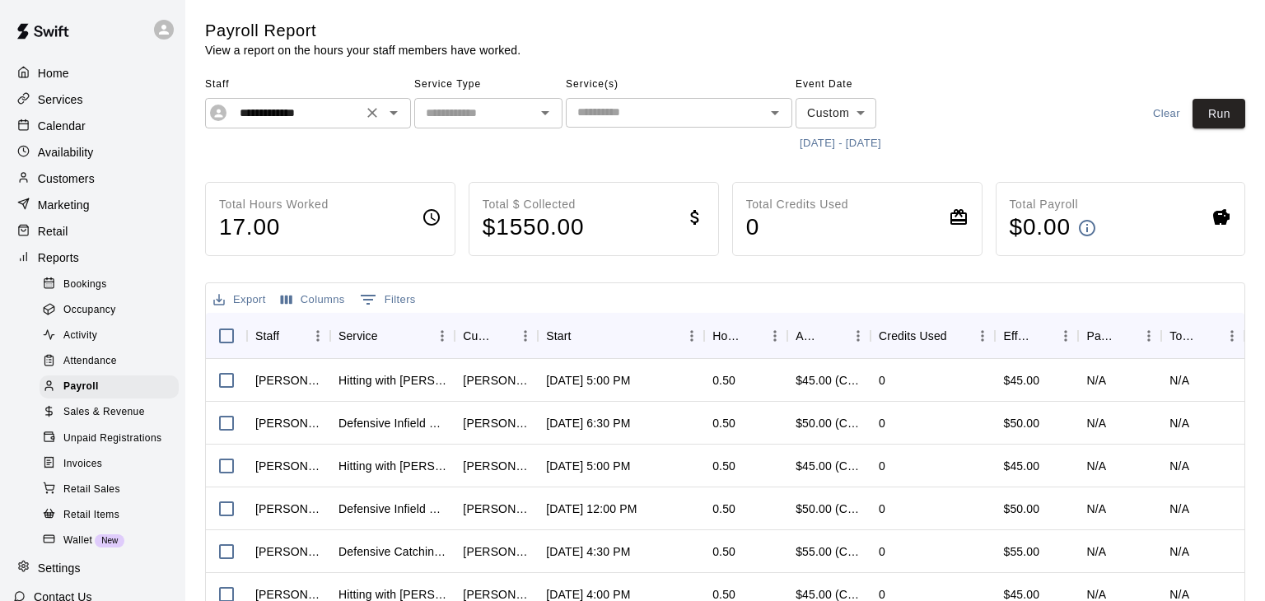
click at [402, 113] on icon "Open" at bounding box center [394, 113] width 20 height 20
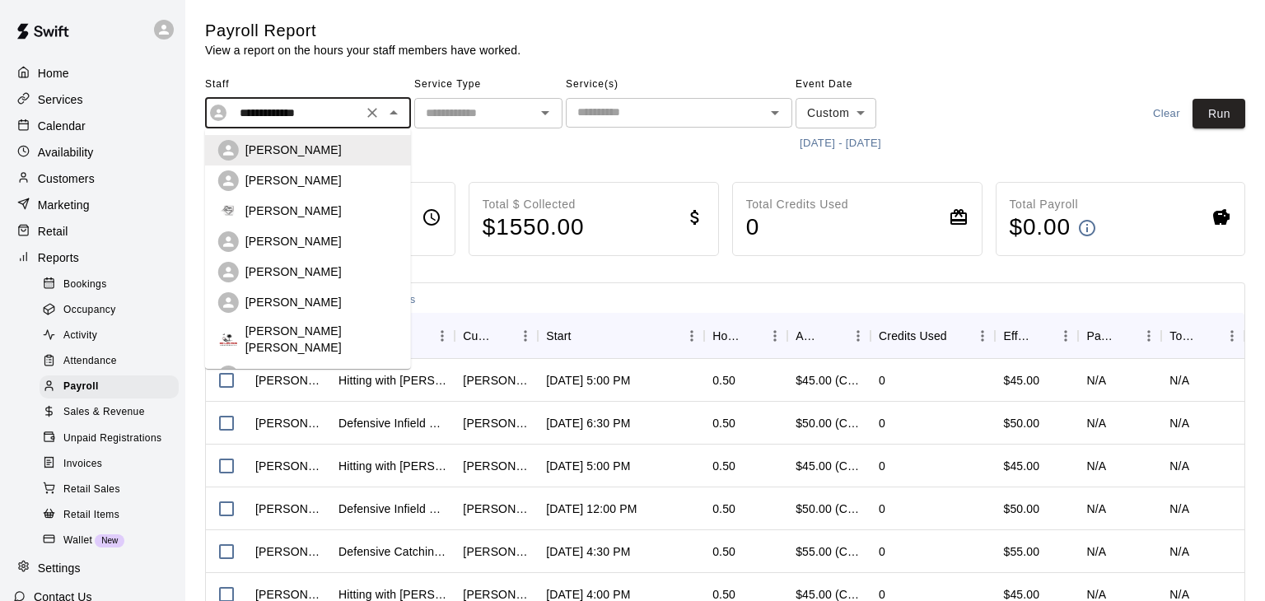
click at [321, 210] on p "[PERSON_NAME]" at bounding box center [293, 211] width 96 height 16
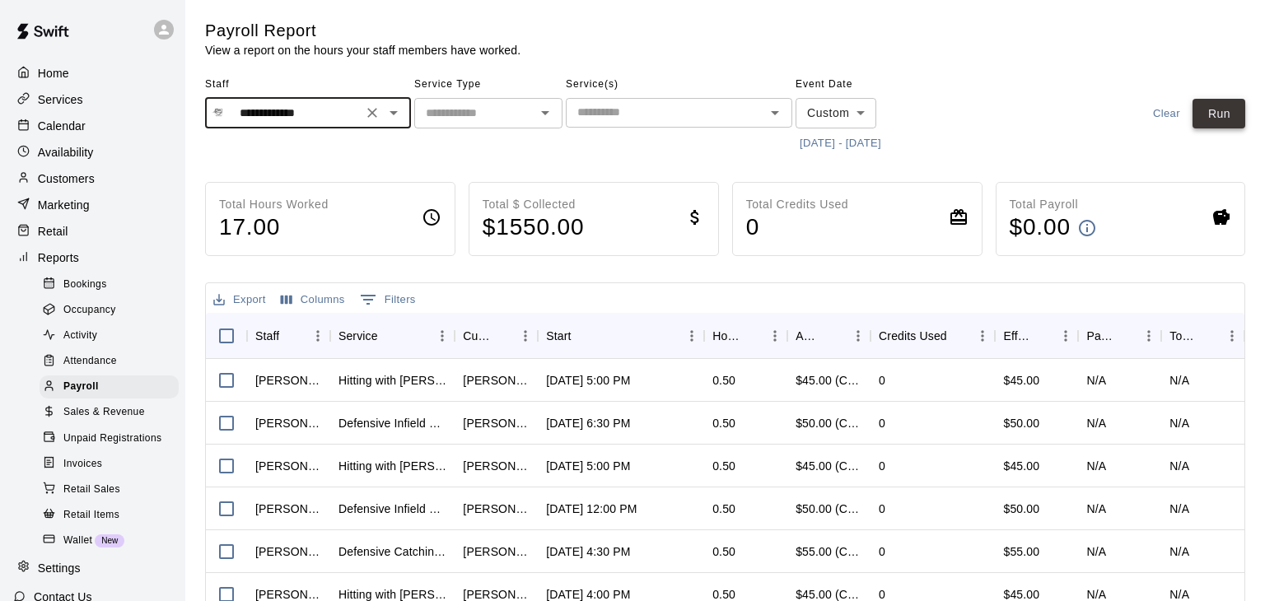
click at [1206, 114] on button "Run" at bounding box center [1218, 114] width 53 height 30
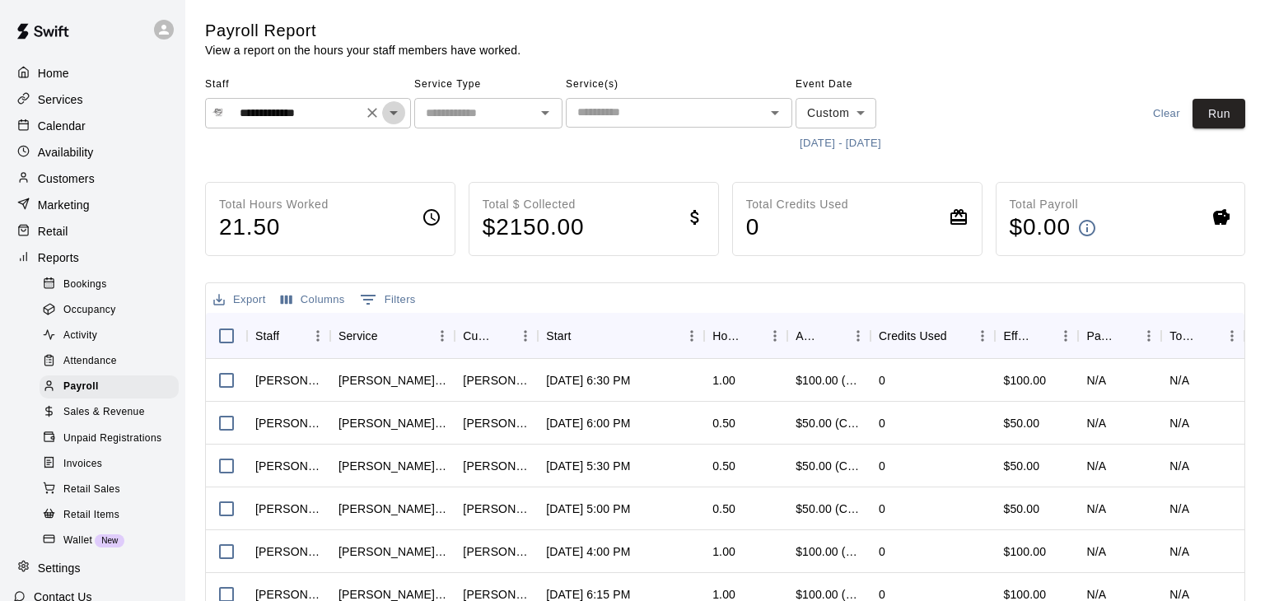
click at [393, 110] on icon "Open" at bounding box center [394, 113] width 20 height 20
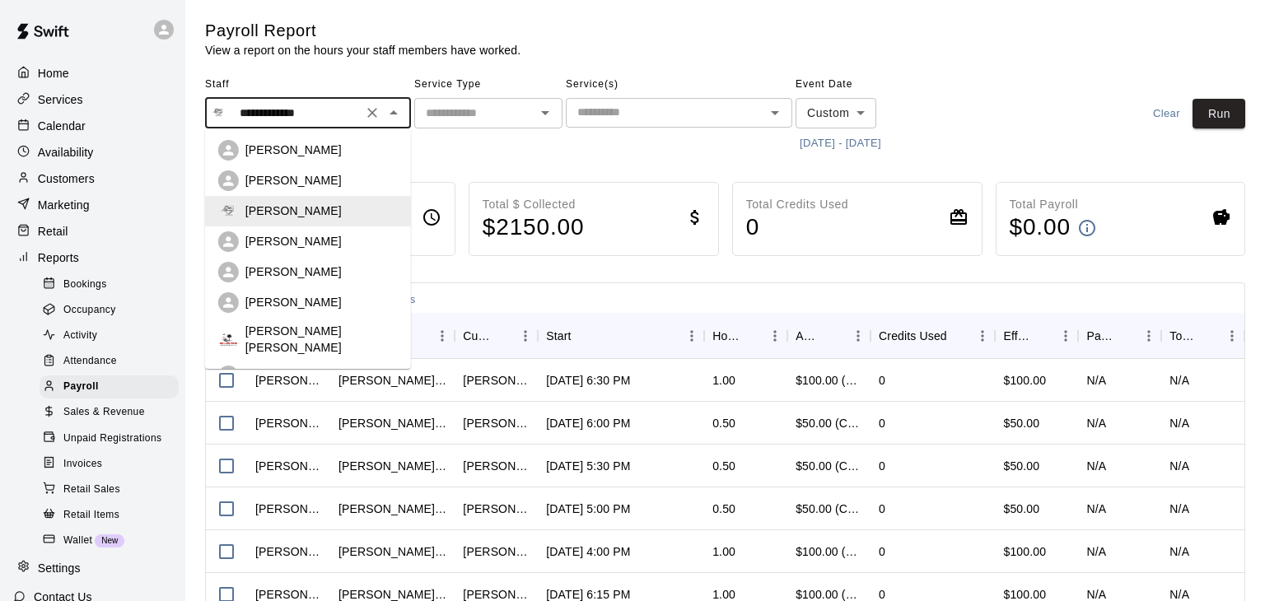
click at [297, 296] on p "[PERSON_NAME]" at bounding box center [293, 302] width 96 height 16
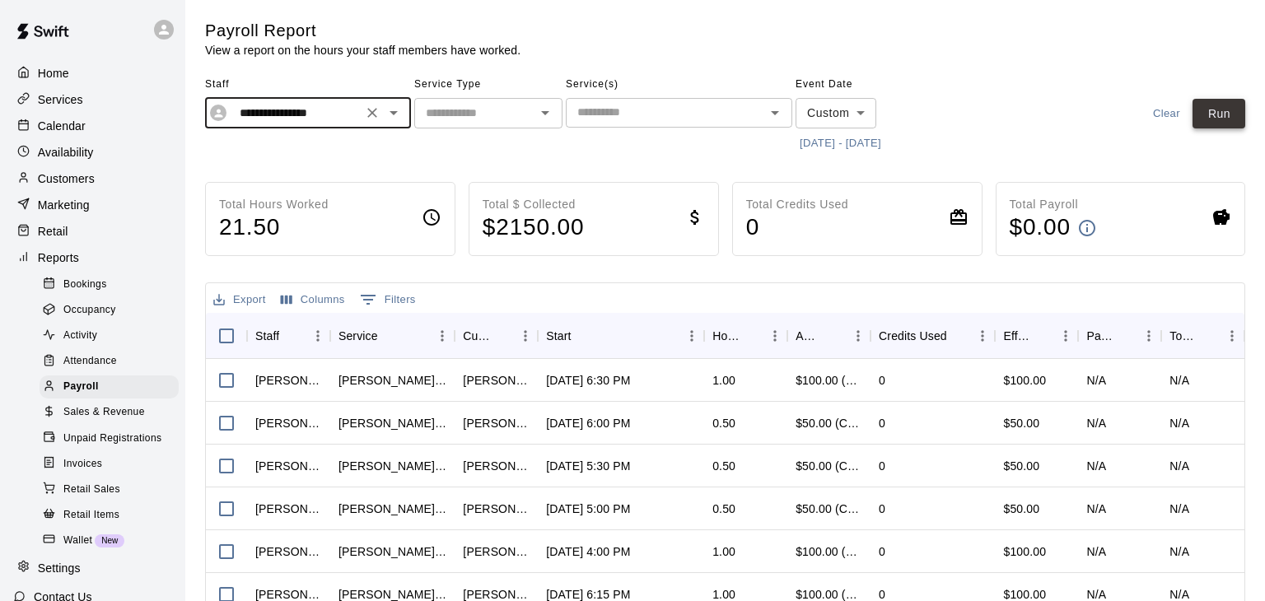
click at [1225, 114] on button "Run" at bounding box center [1218, 114] width 53 height 30
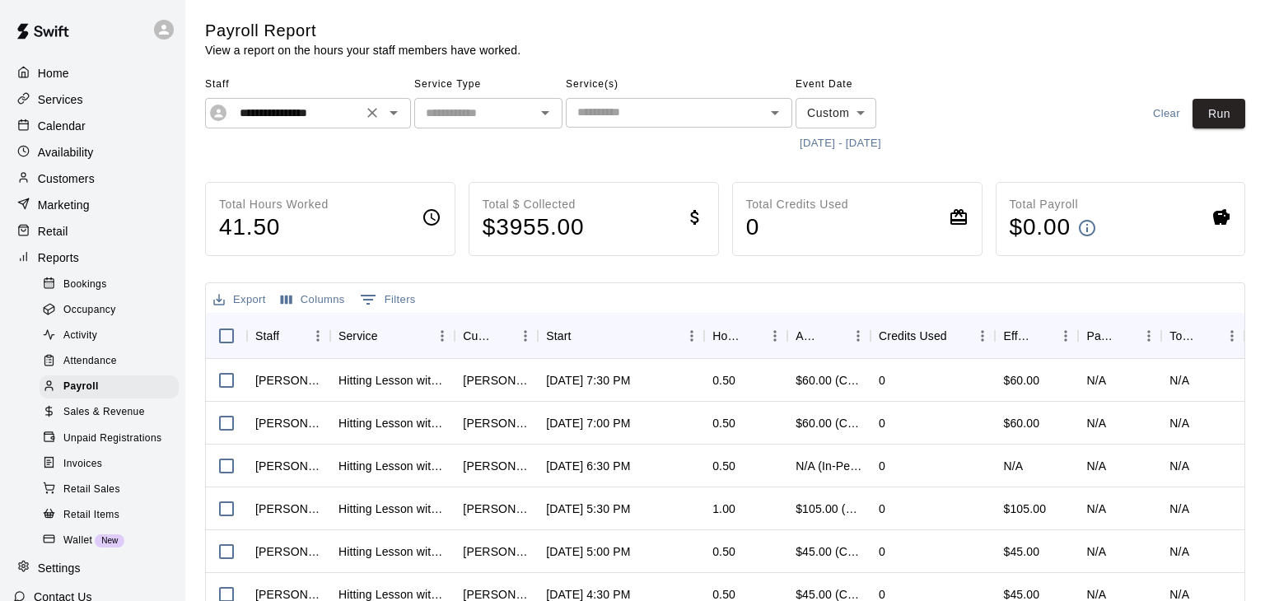
click at [388, 121] on icon "Open" at bounding box center [394, 113] width 20 height 20
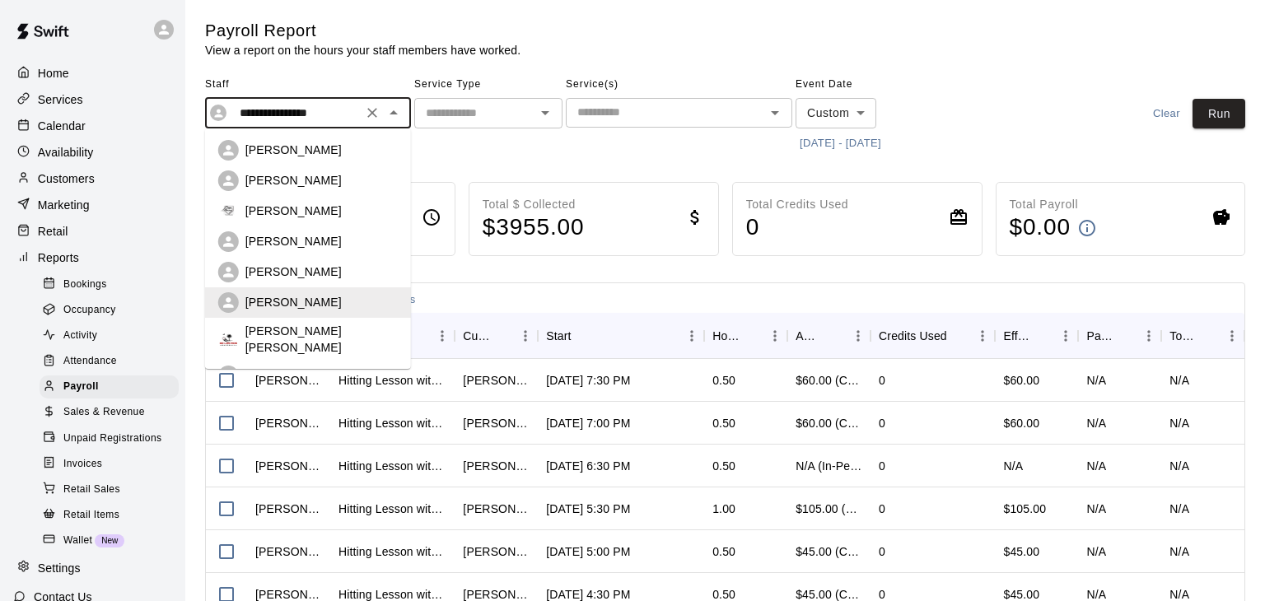
click at [302, 336] on p "[PERSON_NAME] [PERSON_NAME]" at bounding box center [321, 339] width 152 height 33
type input "**********"
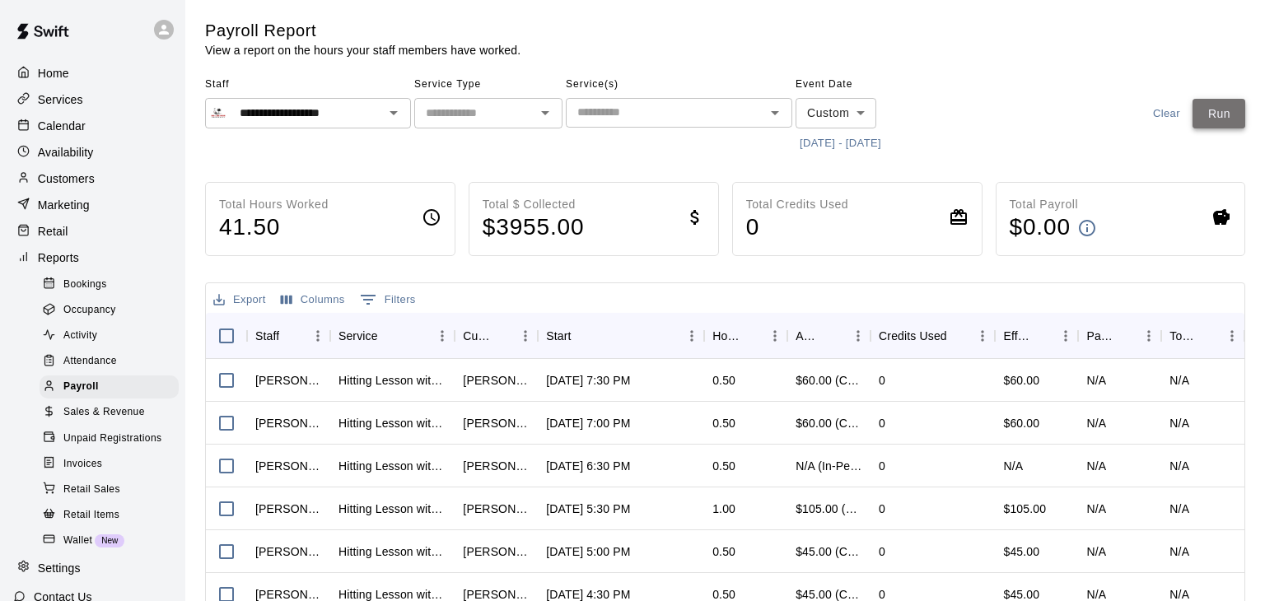
click at [1222, 107] on button "Run" at bounding box center [1218, 114] width 53 height 30
